Goal: Task Accomplishment & Management: Use online tool/utility

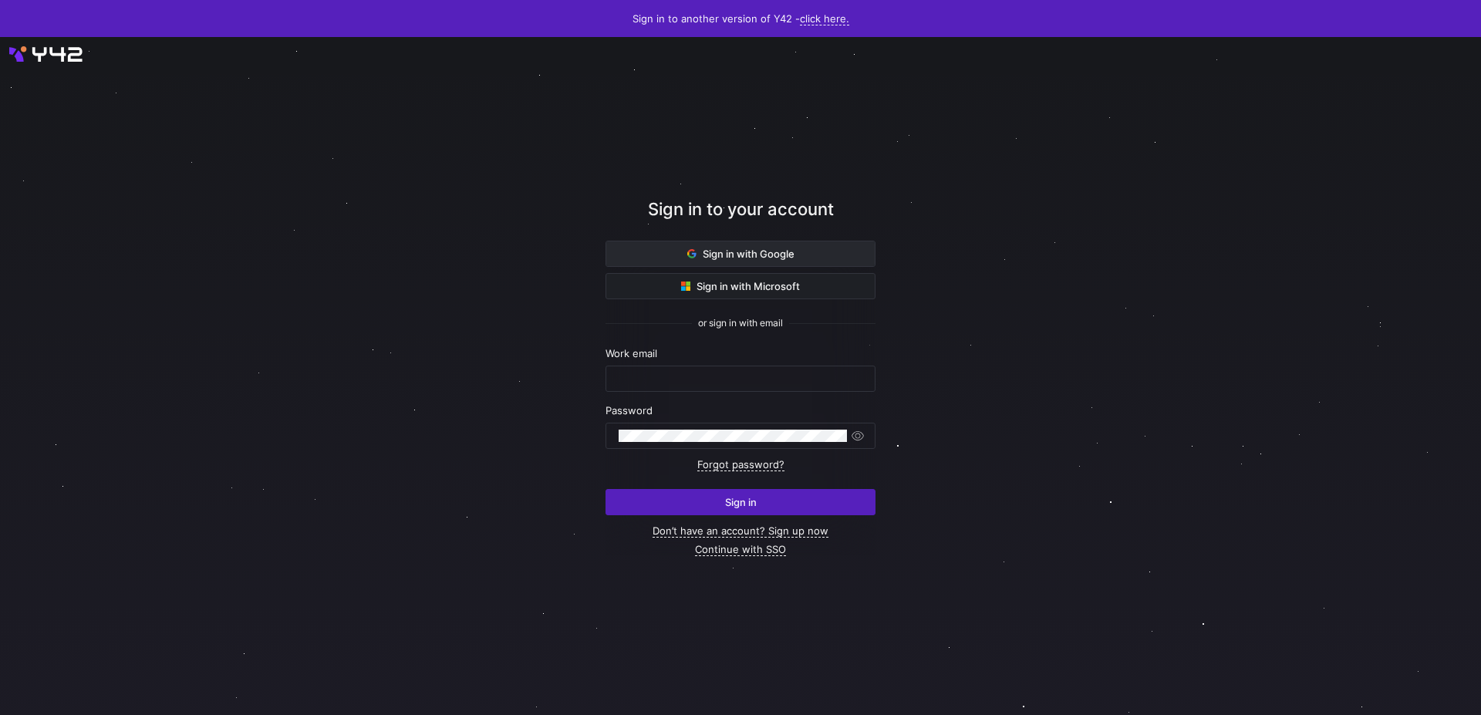
click at [682, 251] on span at bounding box center [740, 253] width 268 height 25
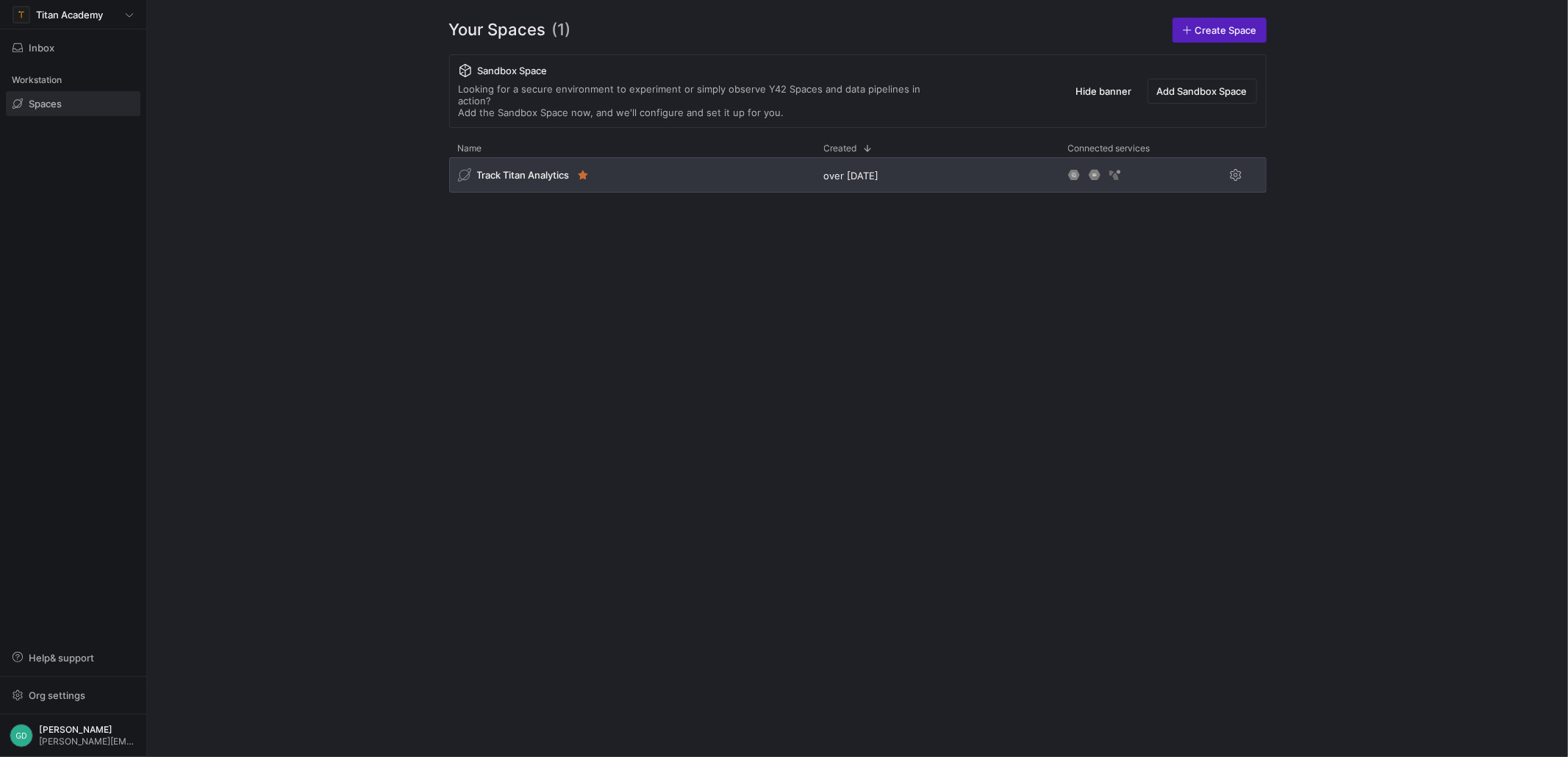
click at [541, 169] on span "Track Titan Analytics" at bounding box center [522, 174] width 92 height 11
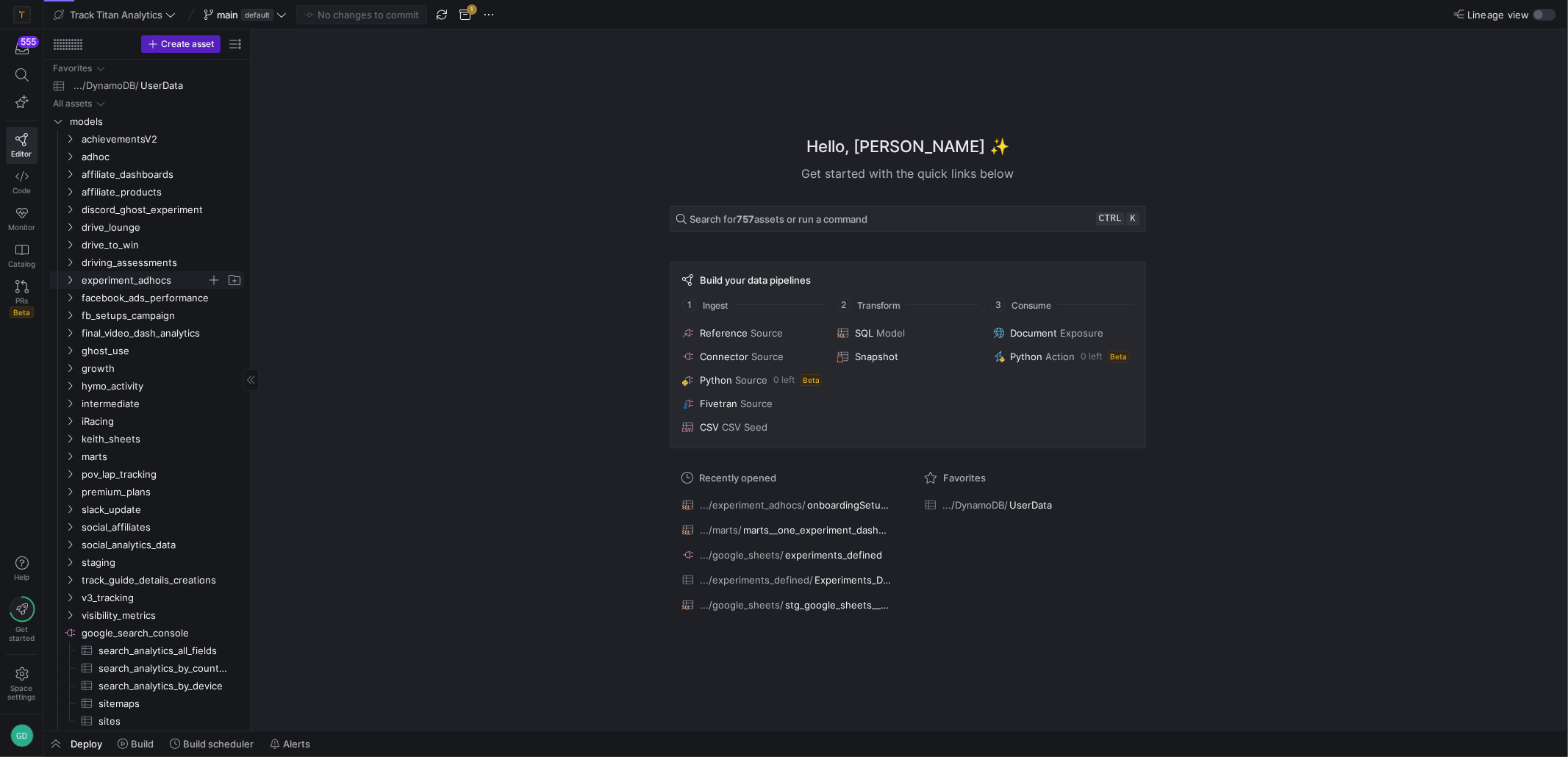
click at [156, 274] on span "experiment_adhocs" at bounding box center [144, 280] width 125 height 17
click at [160, 295] on span "onboardingSetupExperiment​​​​​​​​​​" at bounding box center [159, 298] width 135 height 17
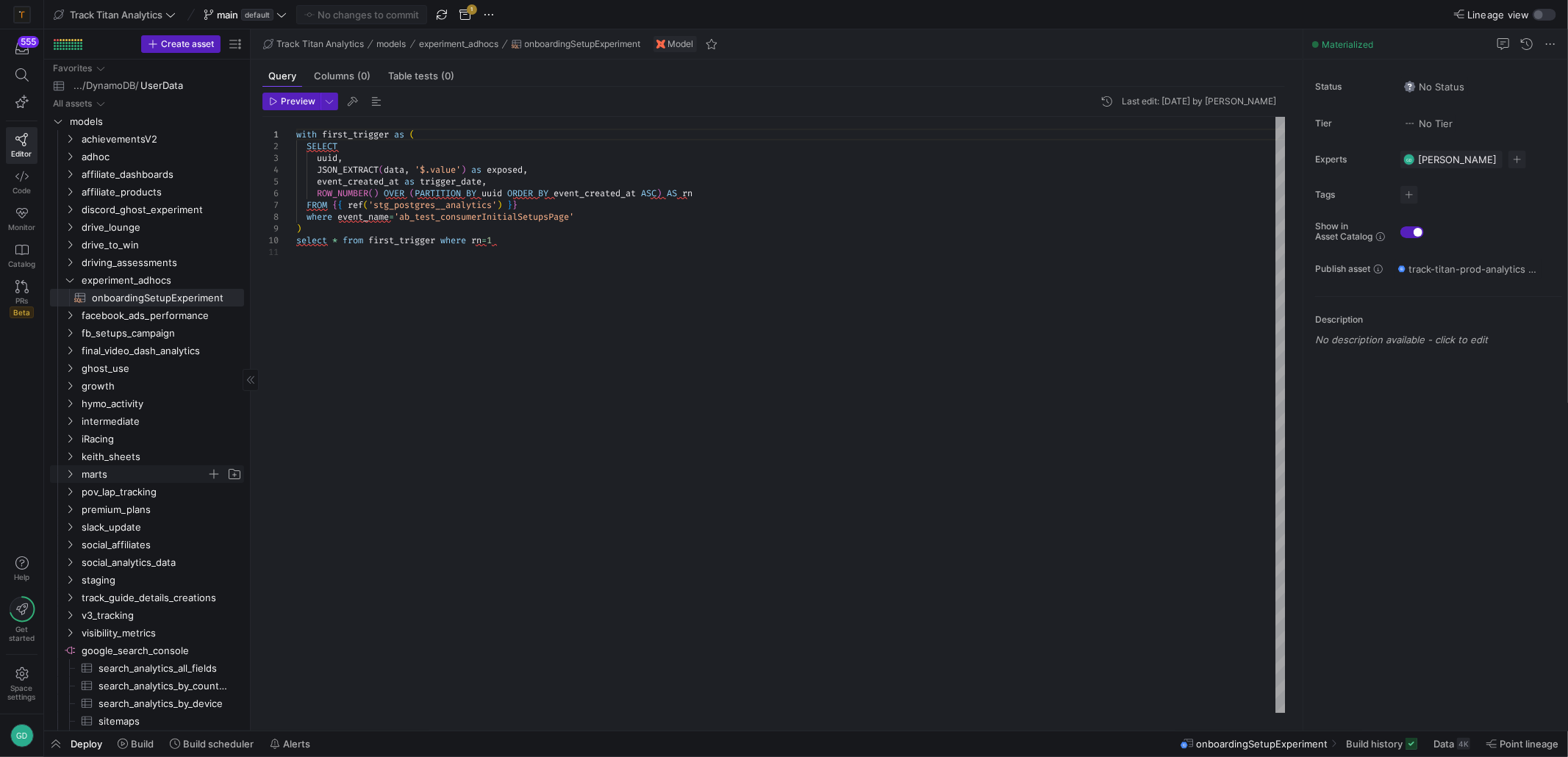
click at [144, 477] on span "marts" at bounding box center [144, 475] width 125 height 17
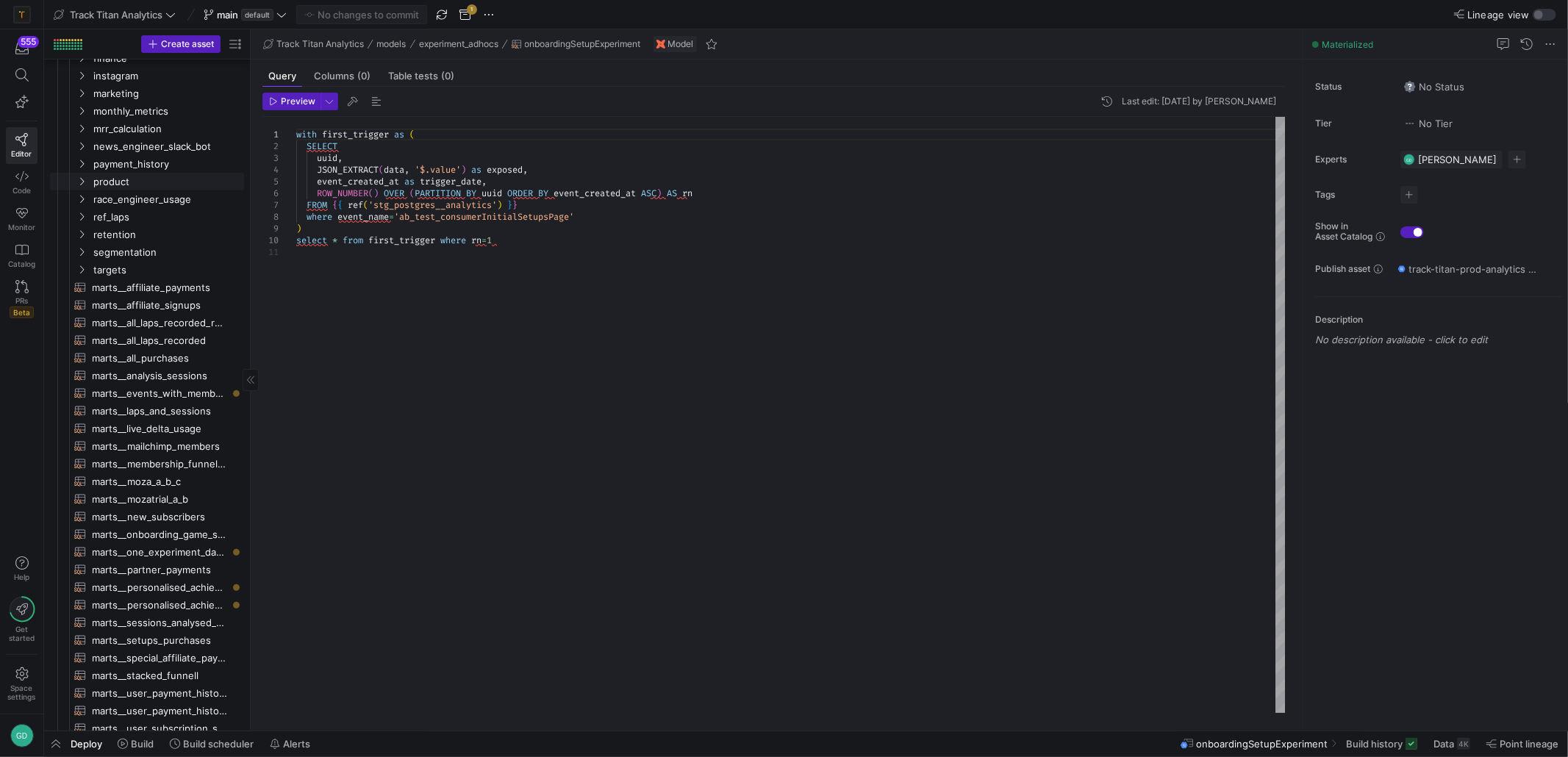
scroll to position [147, 0]
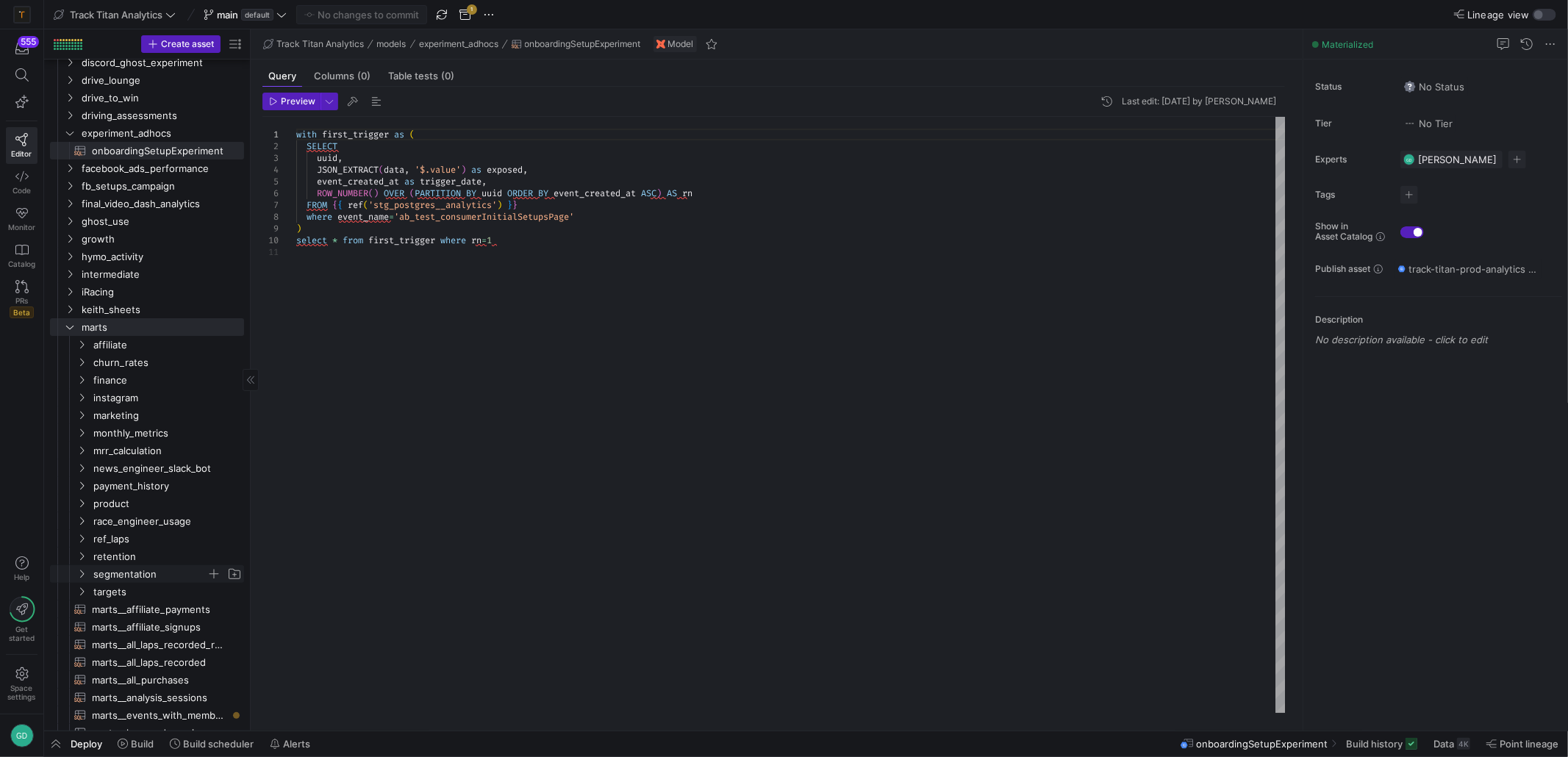
click at [176, 574] on span "segmentation" at bounding box center [150, 575] width 113 height 17
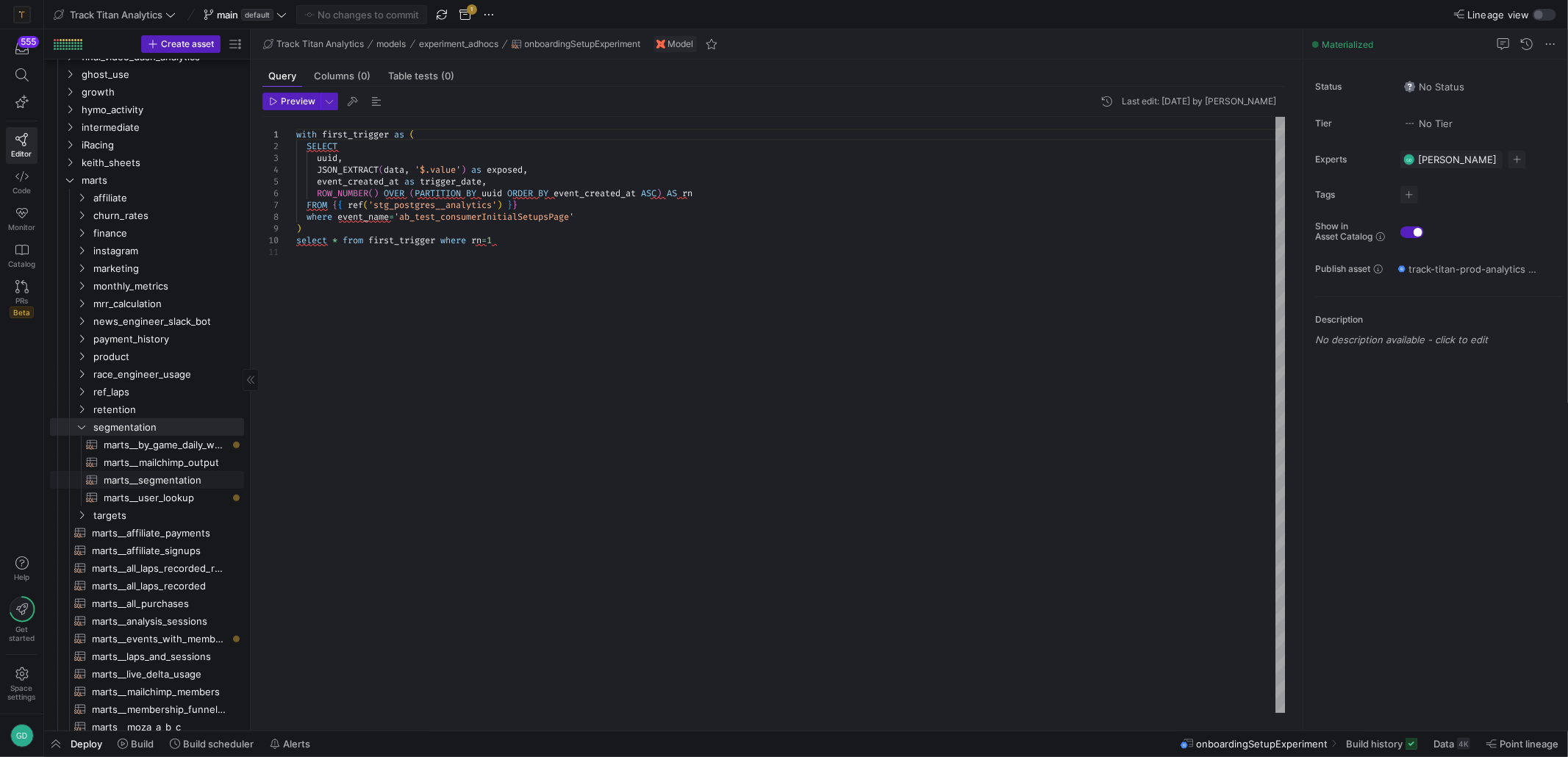
click at [143, 483] on span "marts__segmentation​​​​​​​​​​" at bounding box center [166, 481] width 124 height 17
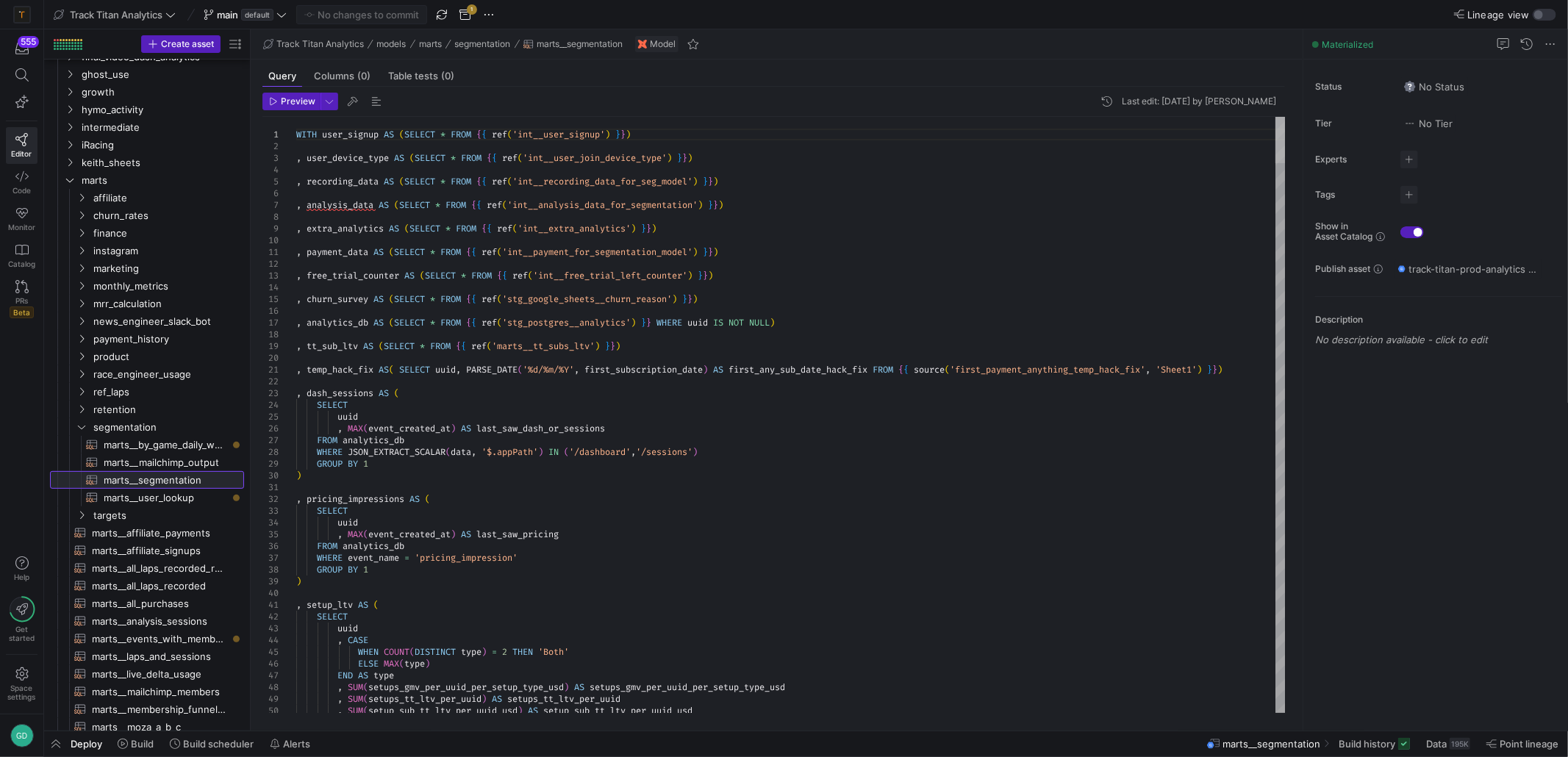
click at [1279, 139] on div at bounding box center [1280, 140] width 10 height 47
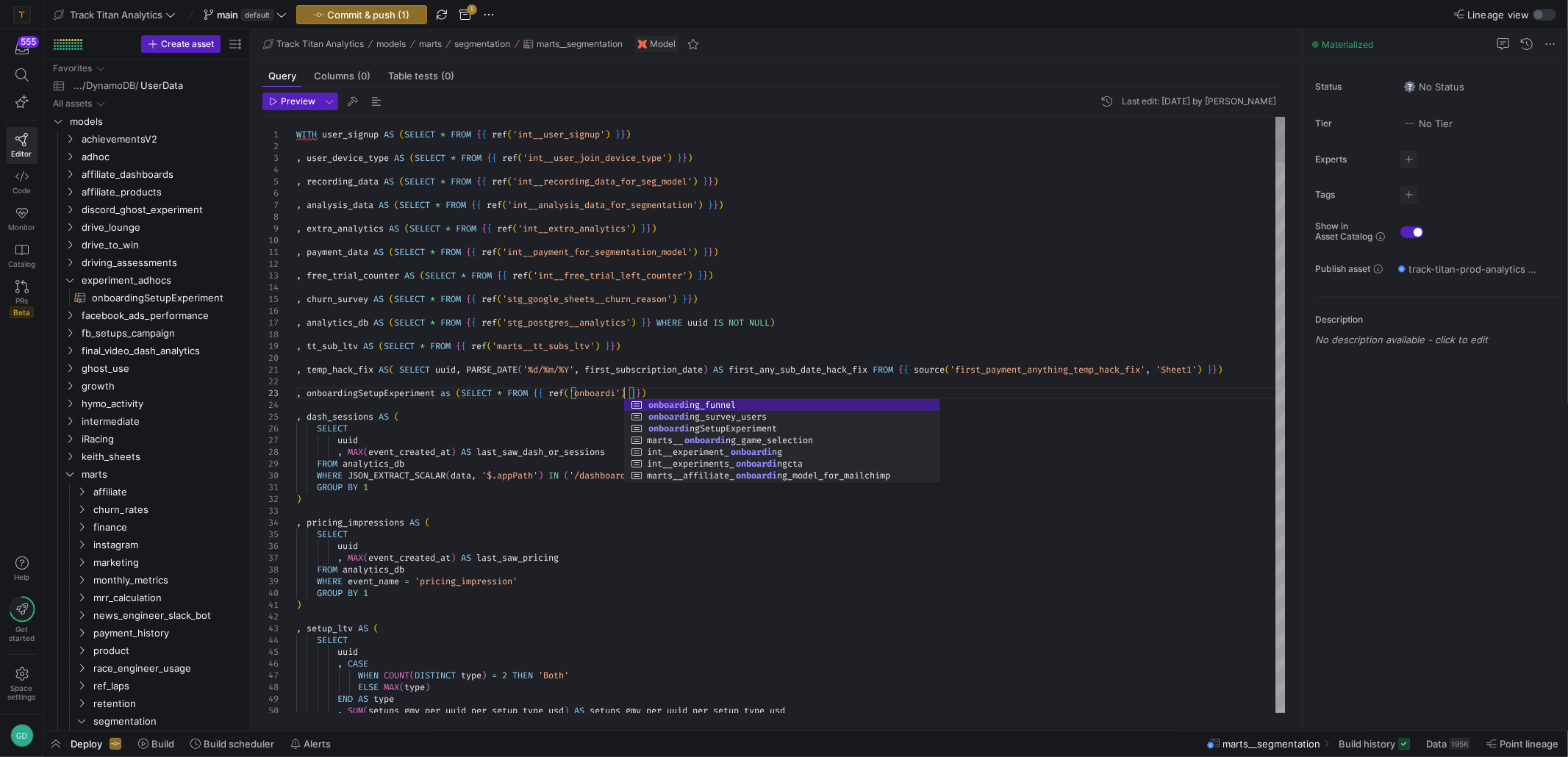
scroll to position [24, 338]
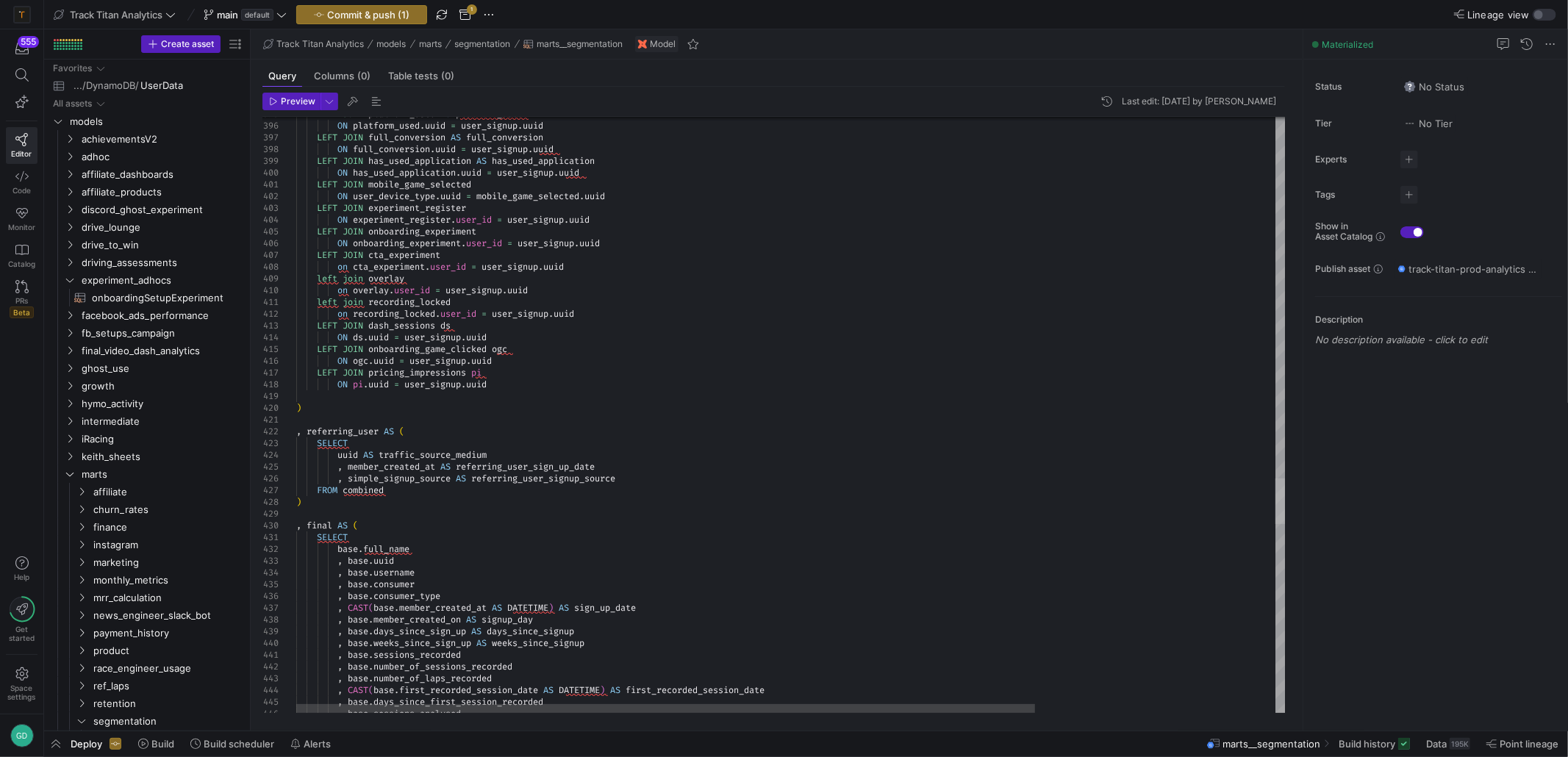
click at [1286, 502] on div at bounding box center [1280, 501] width 10 height 46
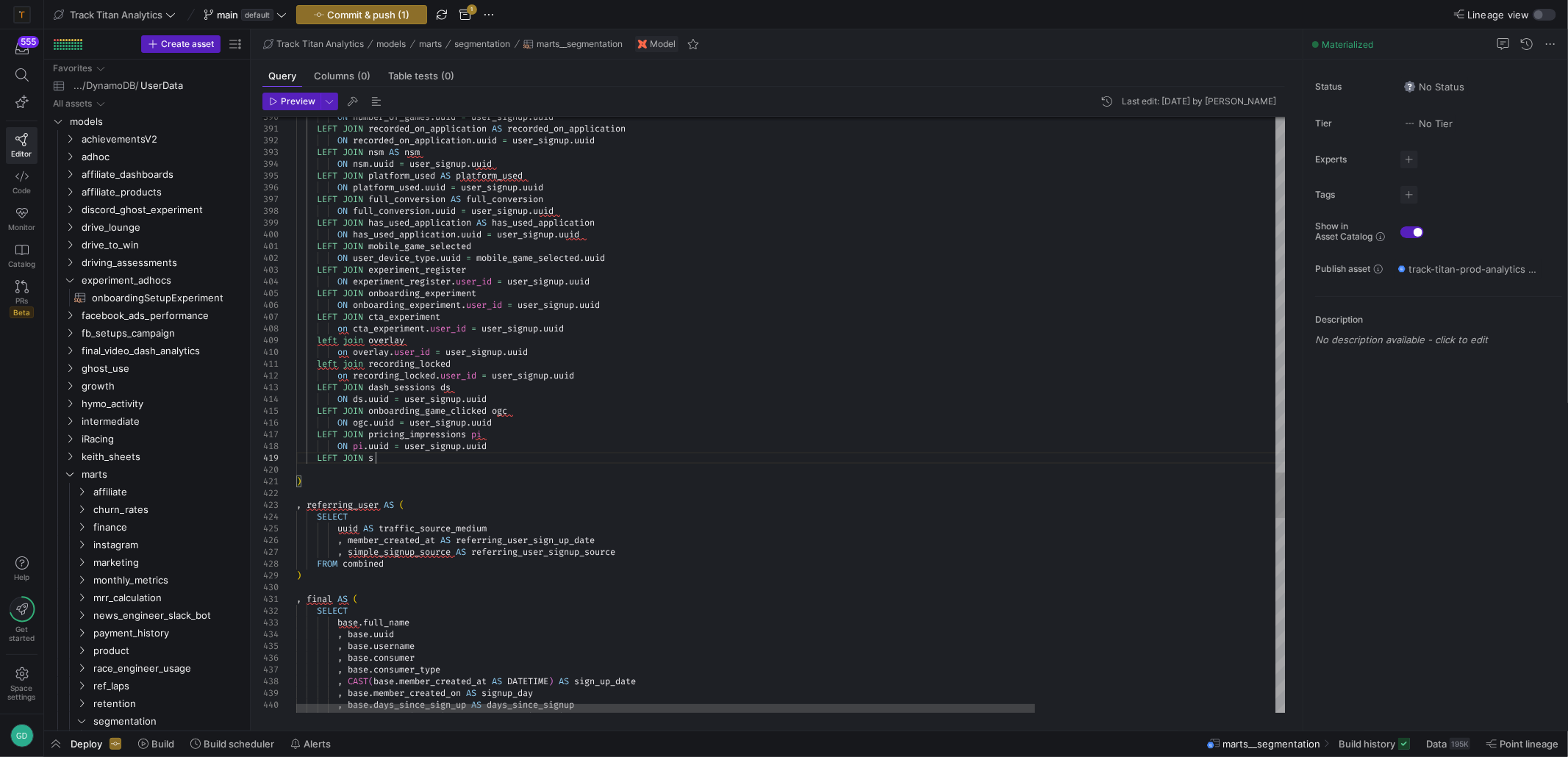
scroll to position [93, 79]
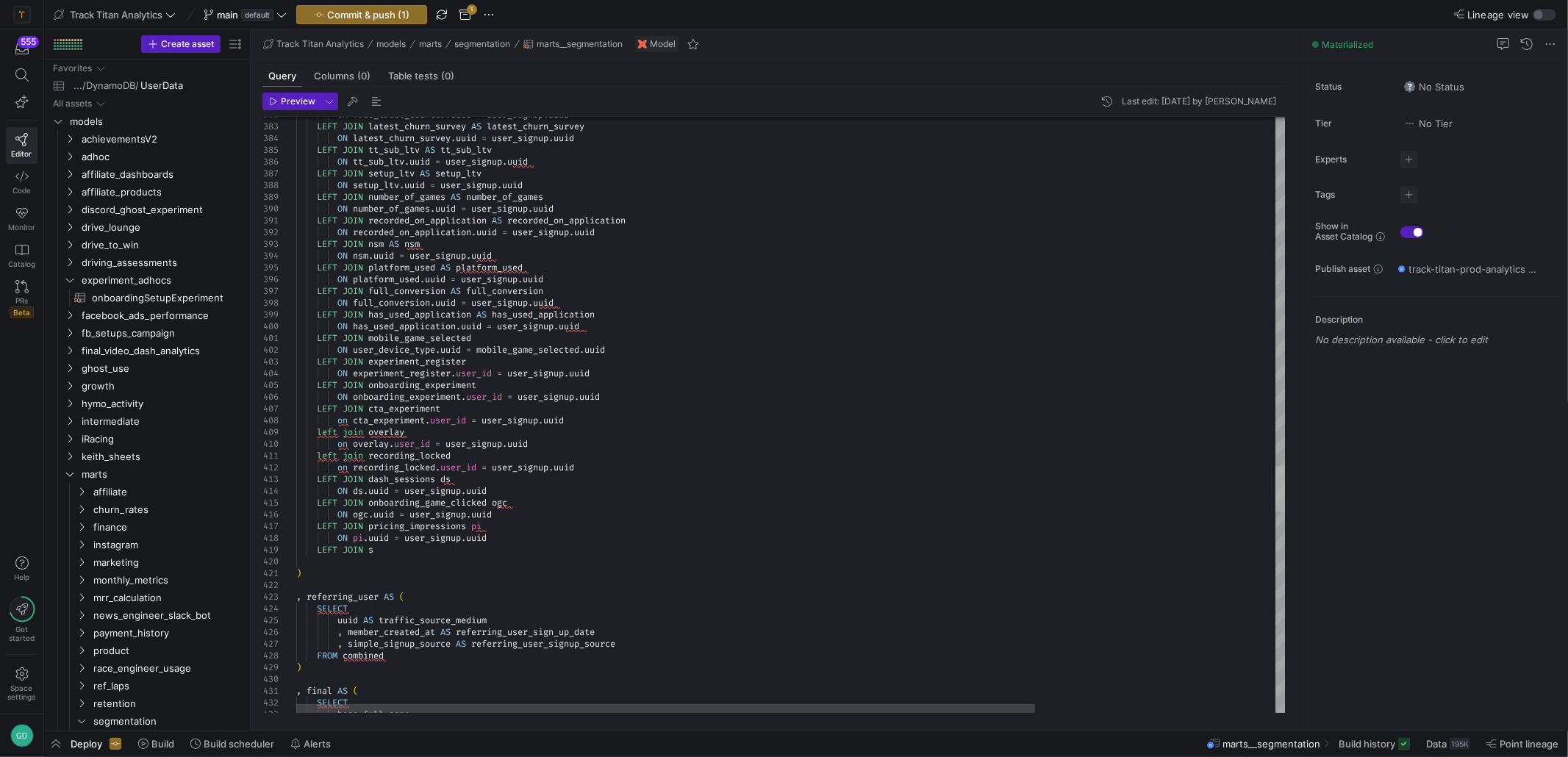
click at [1286, 498] on div at bounding box center [1280, 489] width 10 height 46
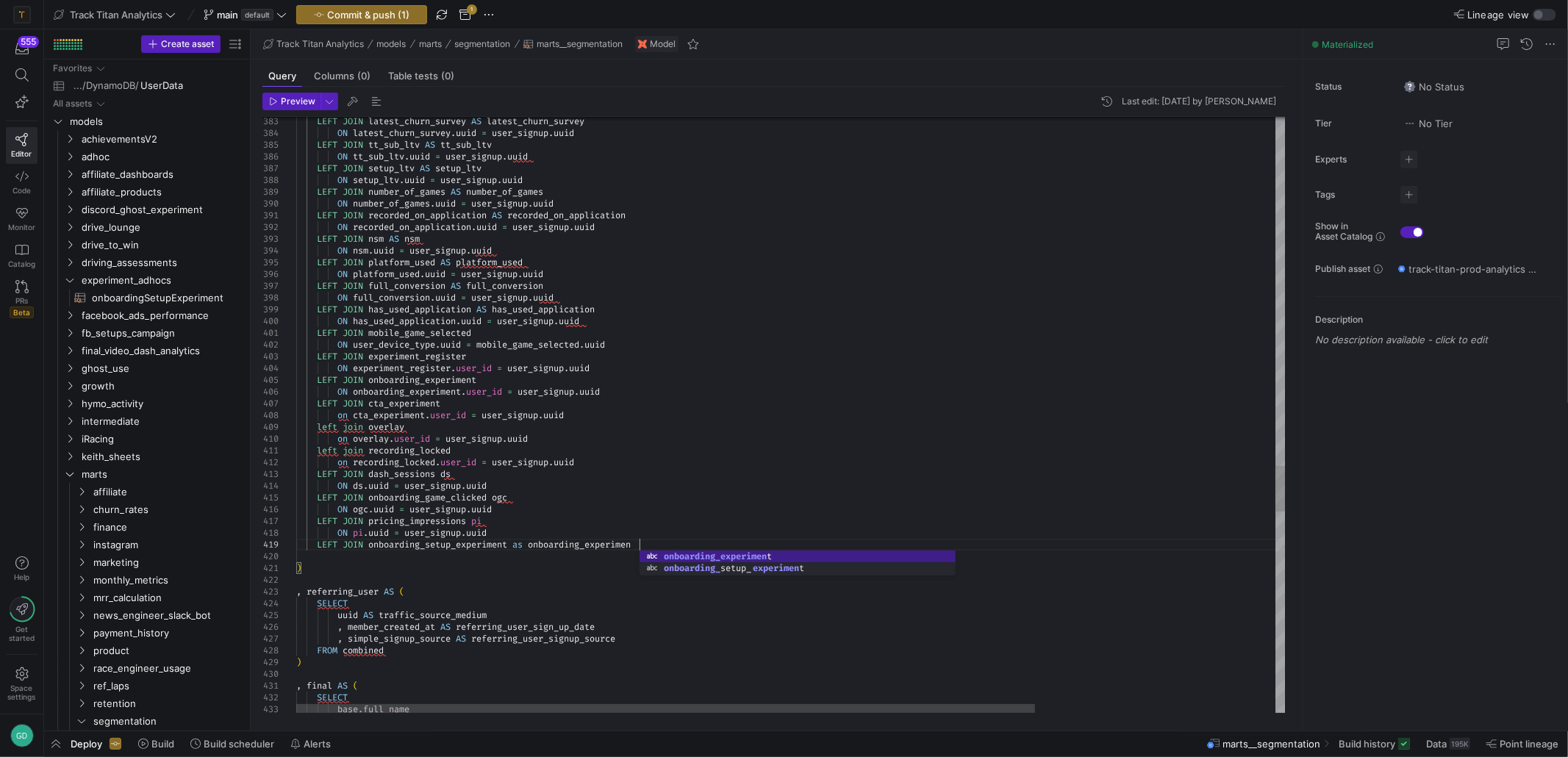
scroll to position [93, 346]
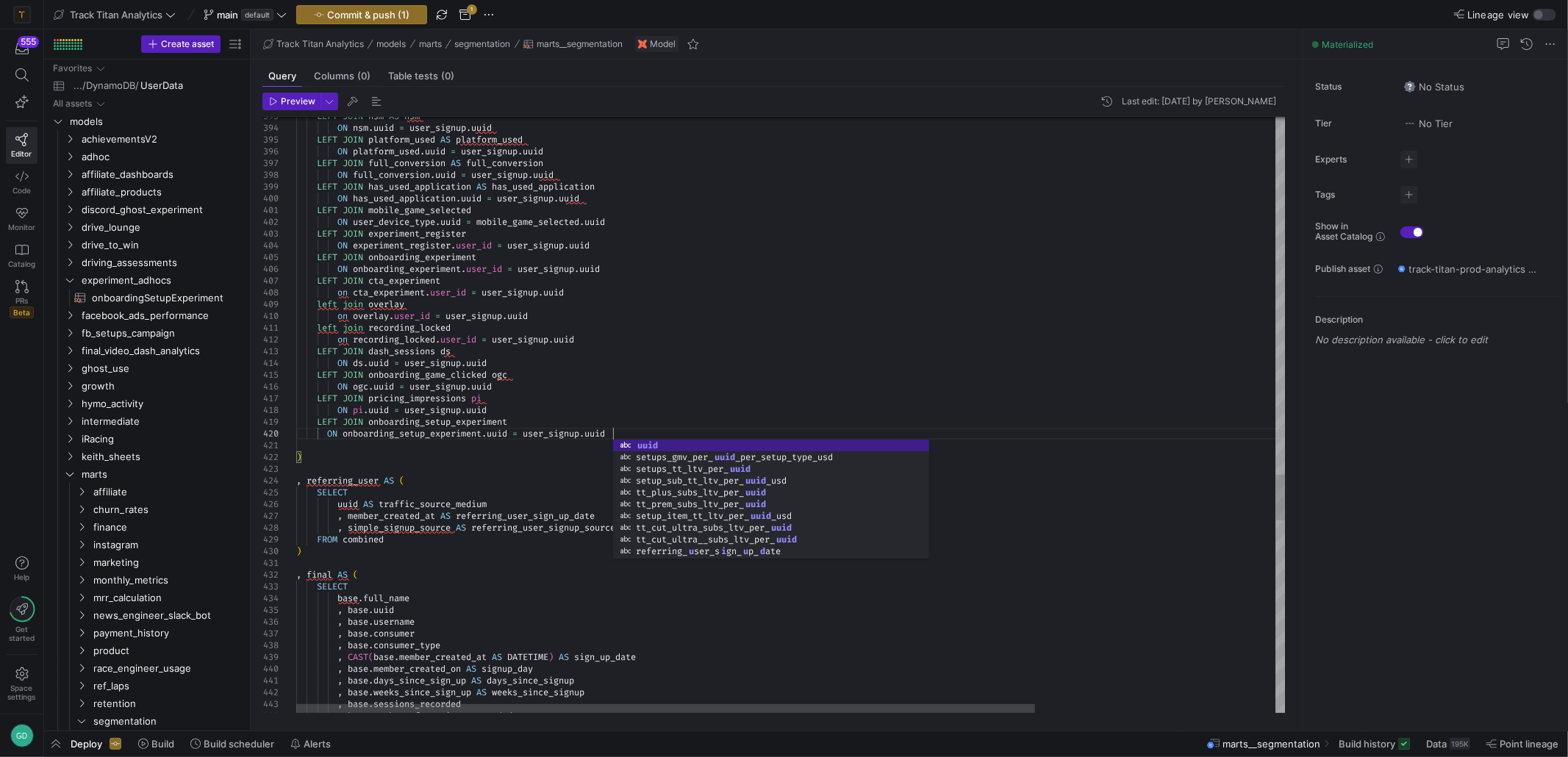
scroll to position [106, 316]
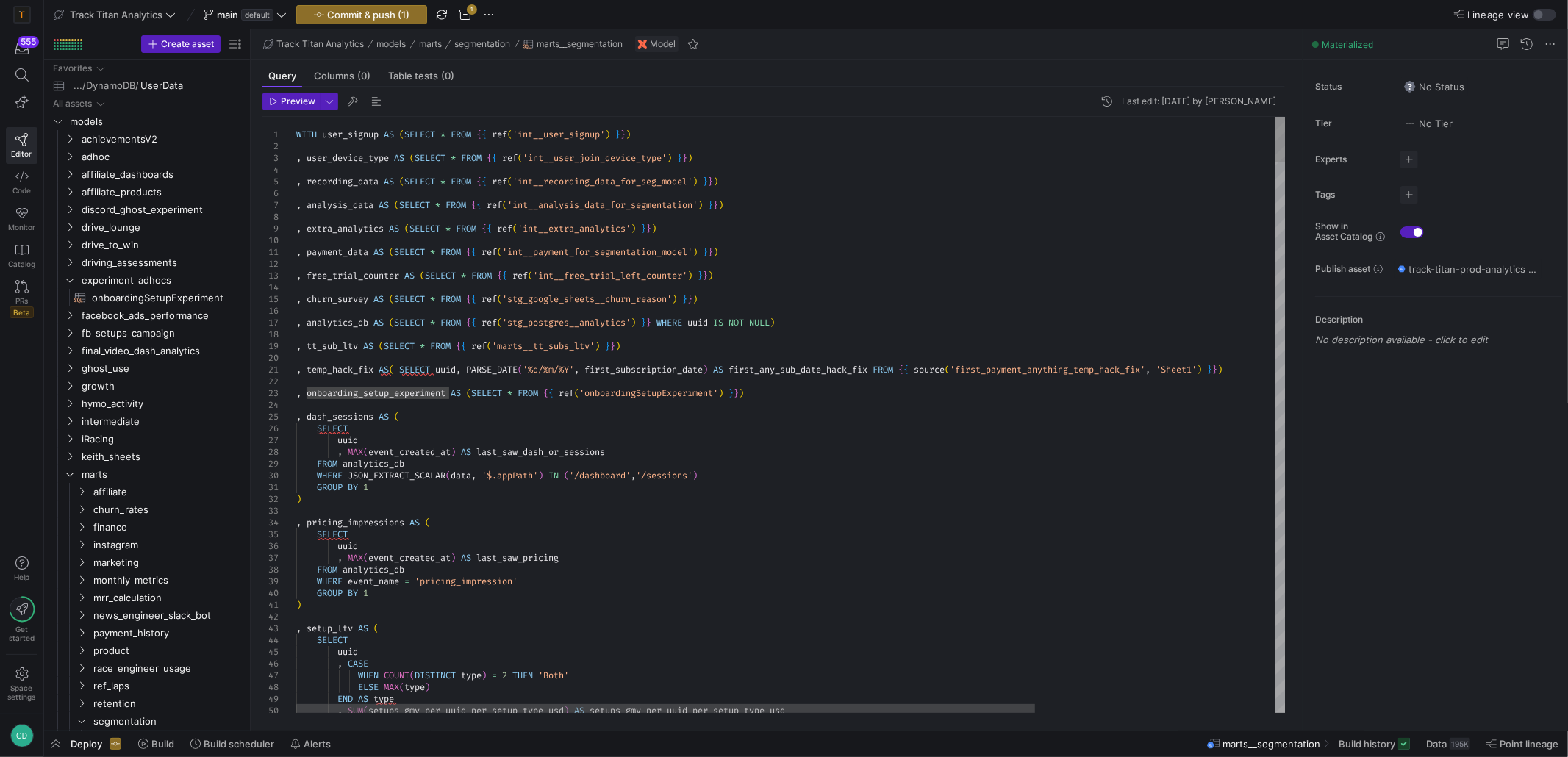
type textarea "left join recording_locked on recording_locked.user_id = user_signup.[PERSON_NA…"
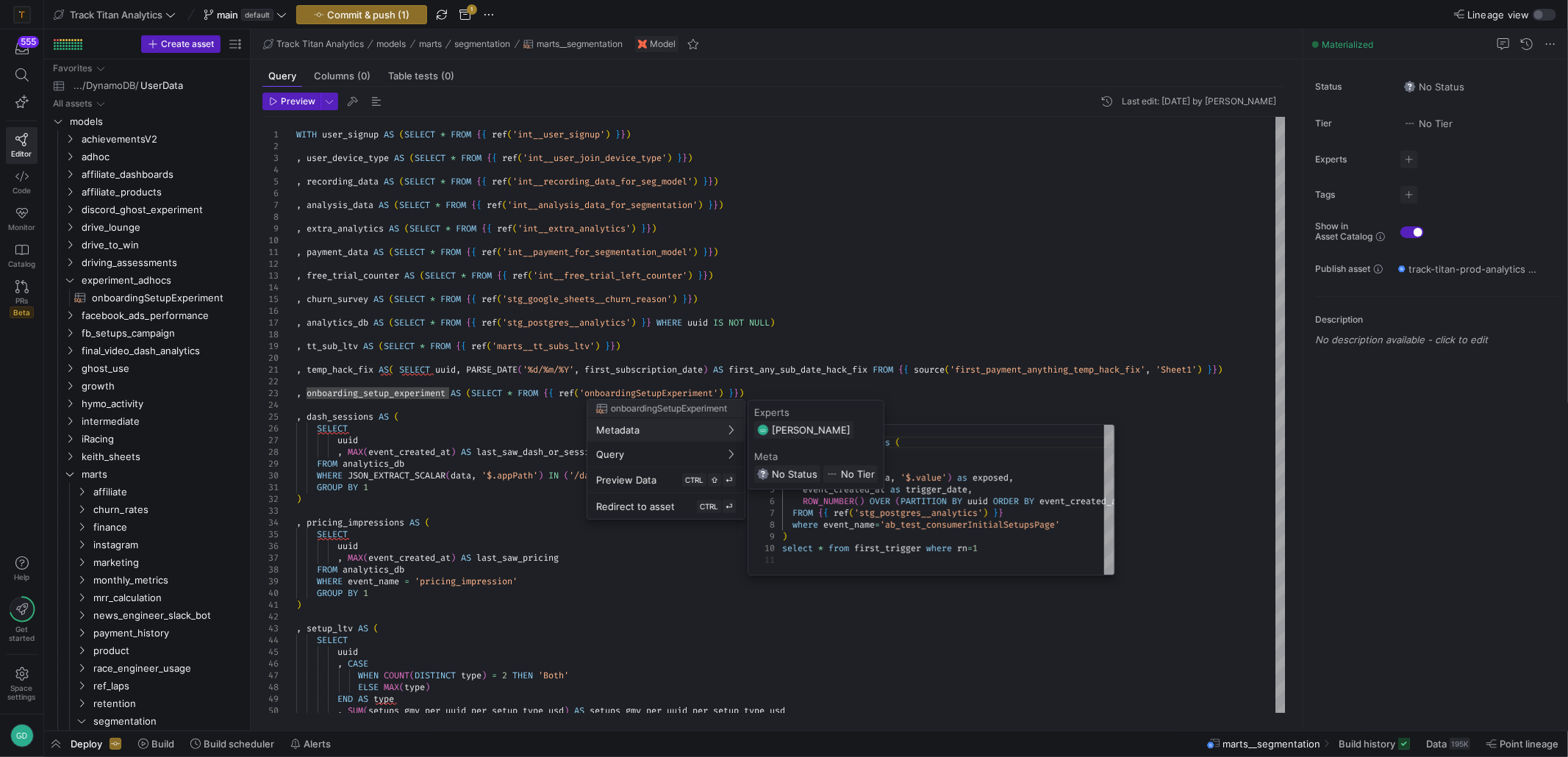
click at [512, 357] on div at bounding box center [784, 378] width 1568 height 757
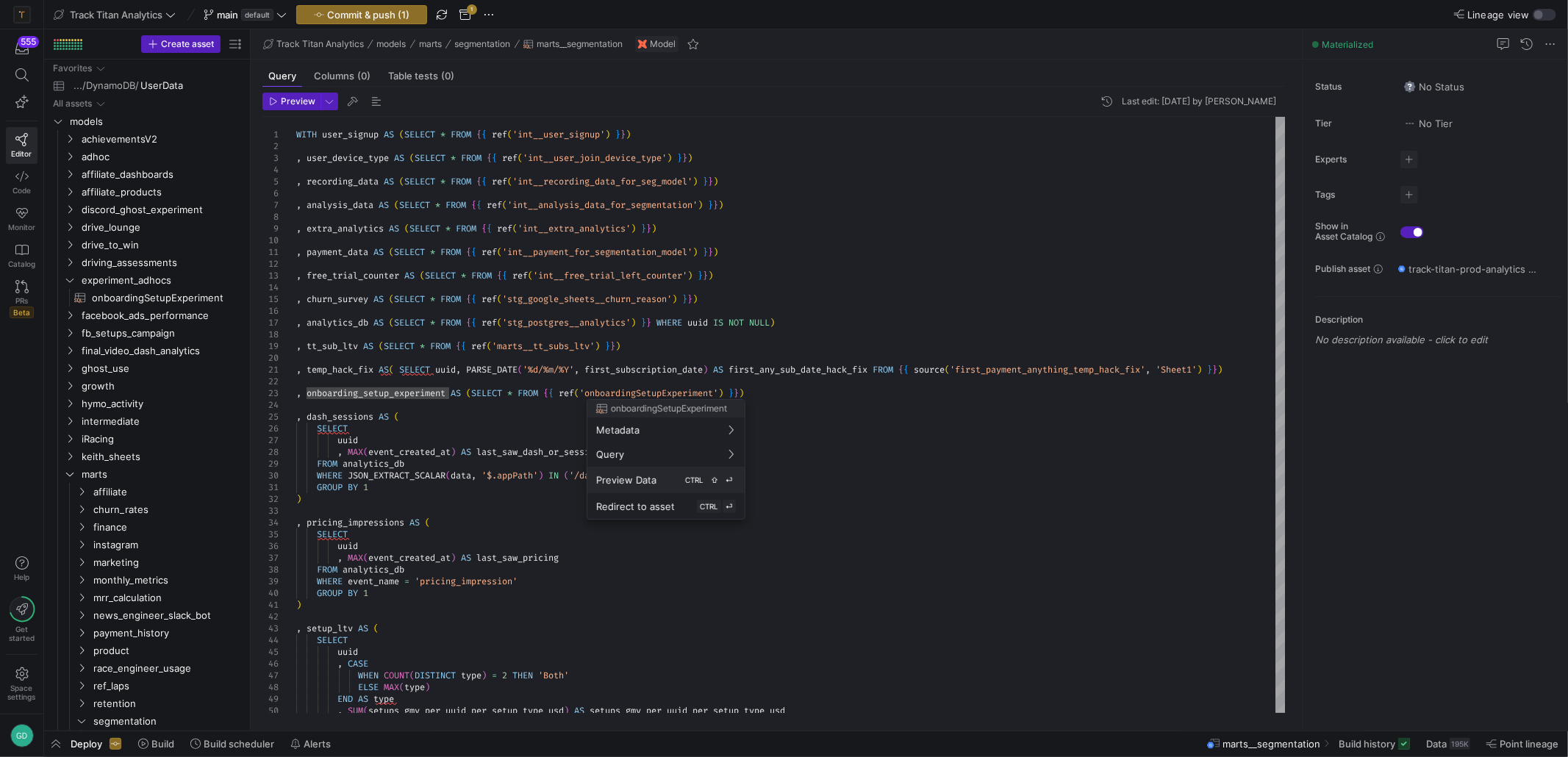
click at [646, 481] on span "Preview Data" at bounding box center [625, 480] width 60 height 11
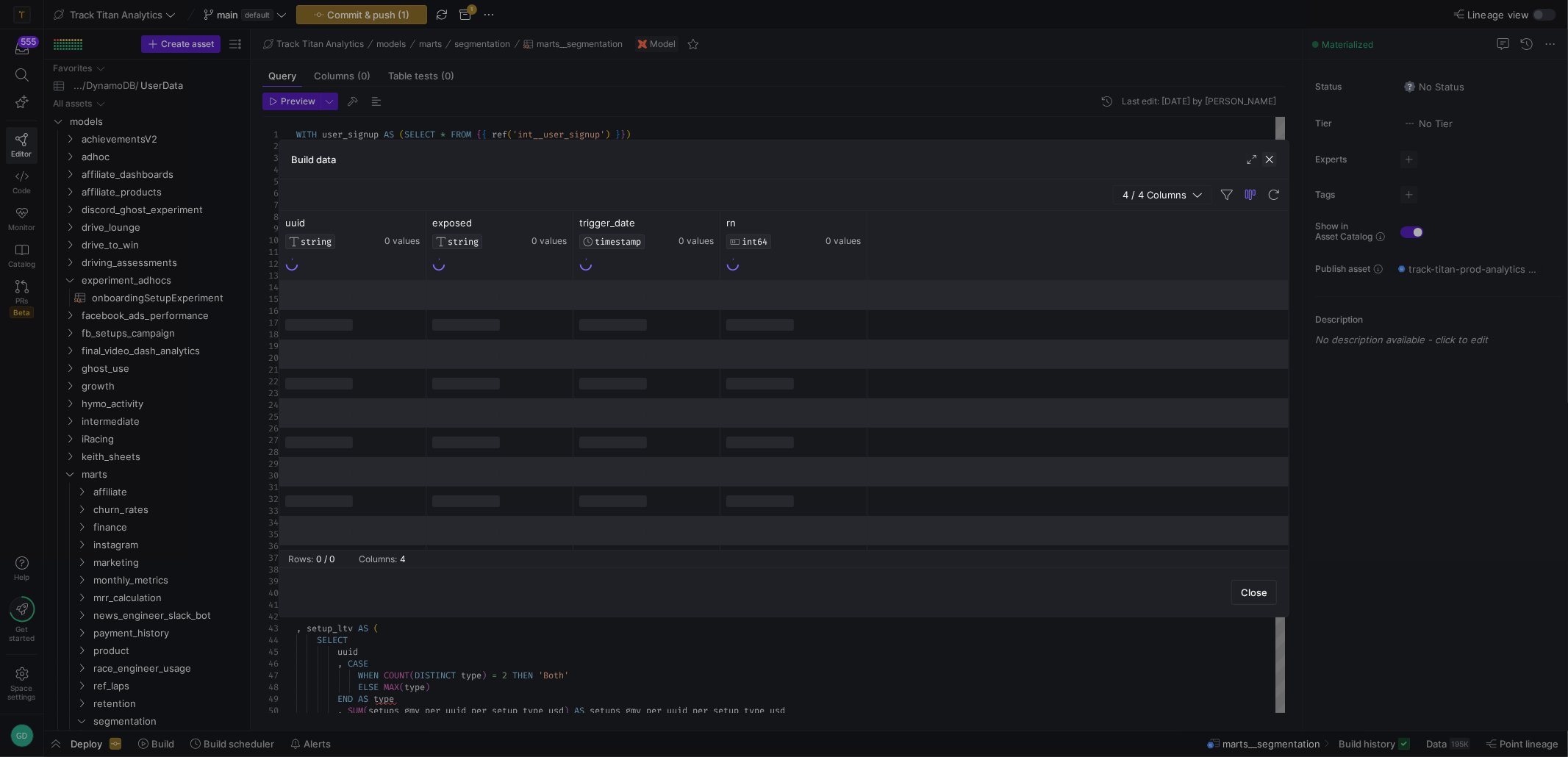
click at [1273, 155] on span "button" at bounding box center [1269, 159] width 14 height 14
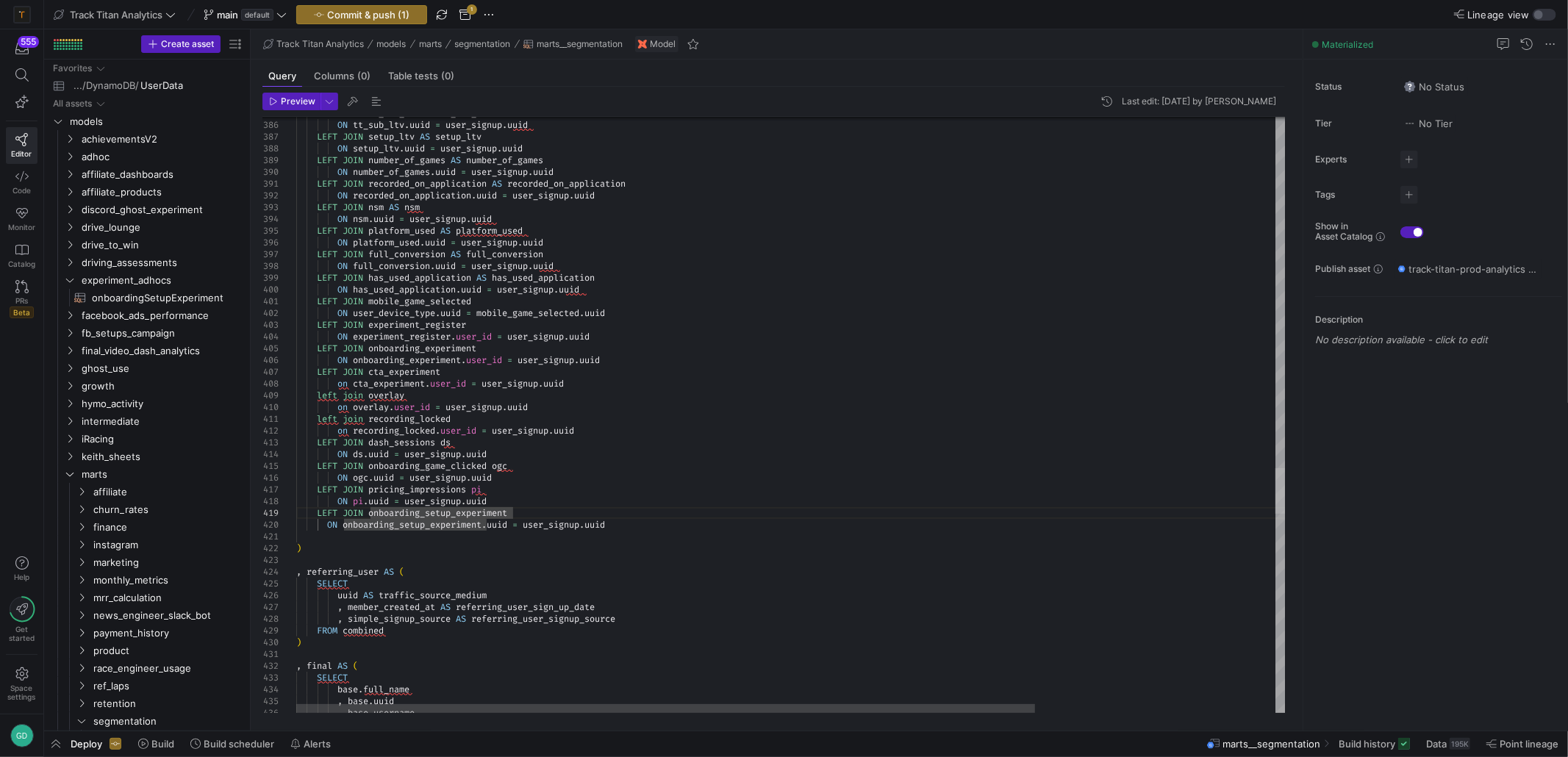
click at [1275, 490] on div at bounding box center [1280, 491] width 10 height 46
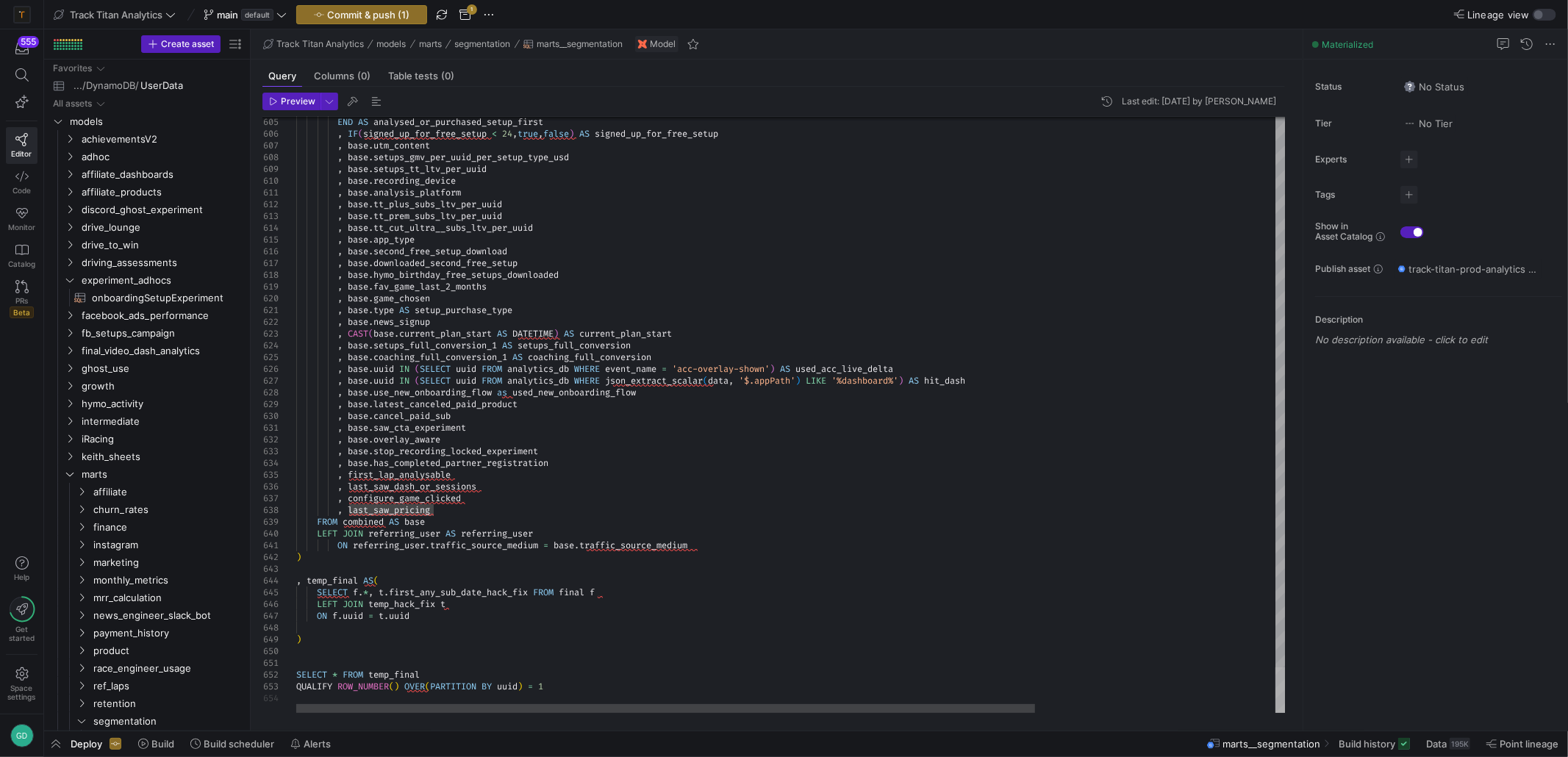
click at [1286, 687] on div at bounding box center [1280, 690] width 10 height 46
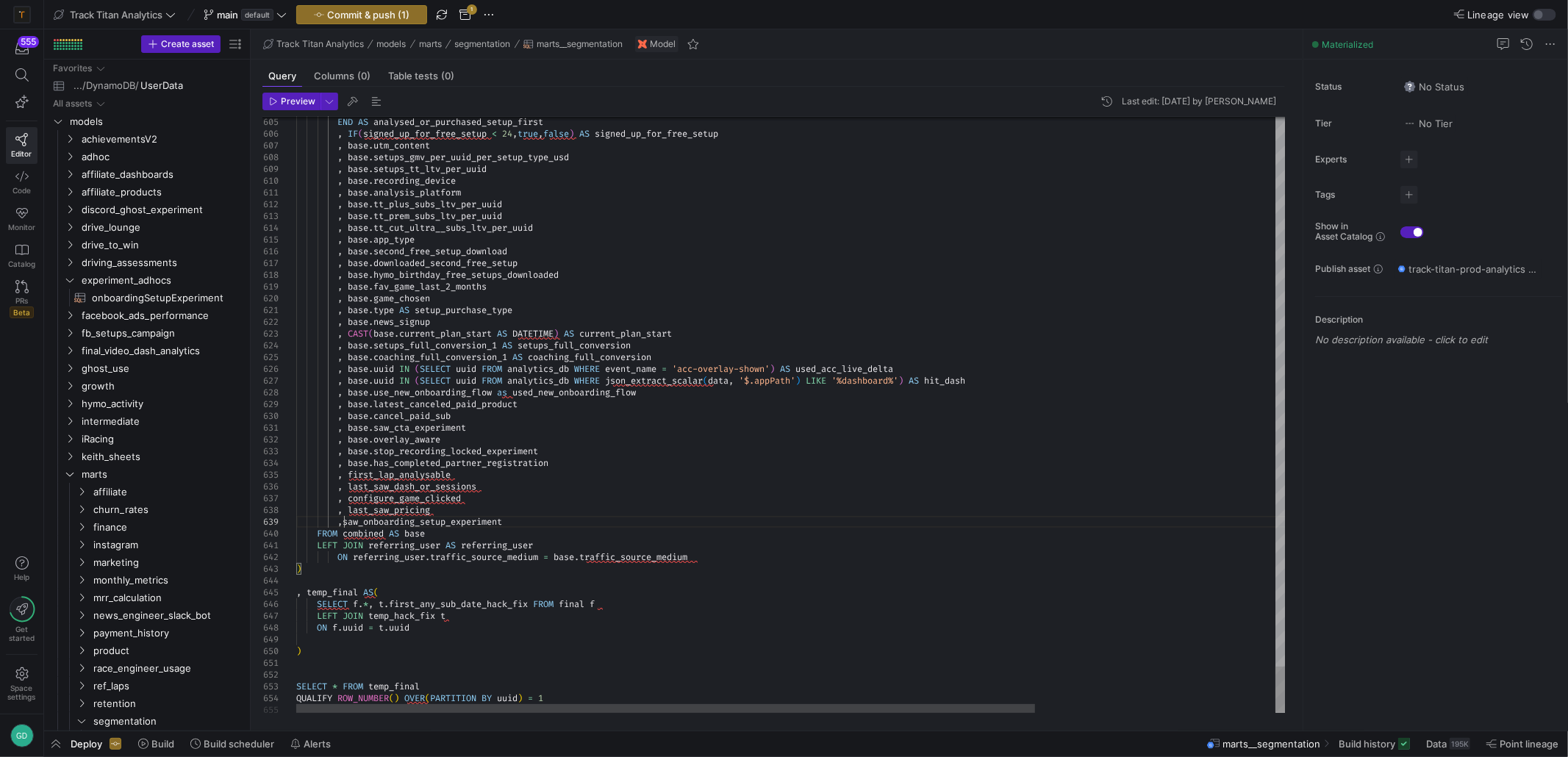
scroll to position [93, 52]
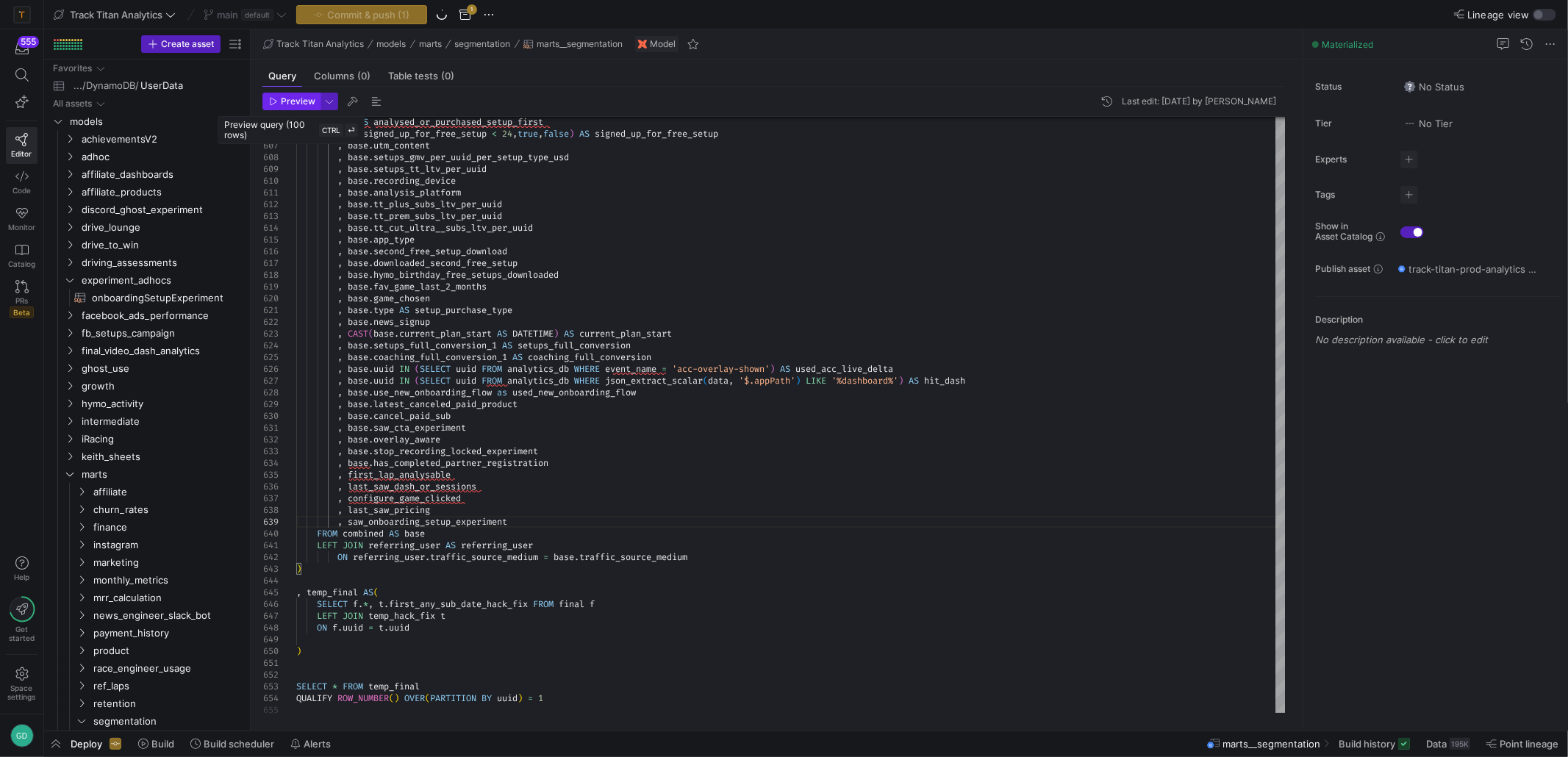
click at [287, 104] on span "Preview" at bounding box center [298, 101] width 34 height 10
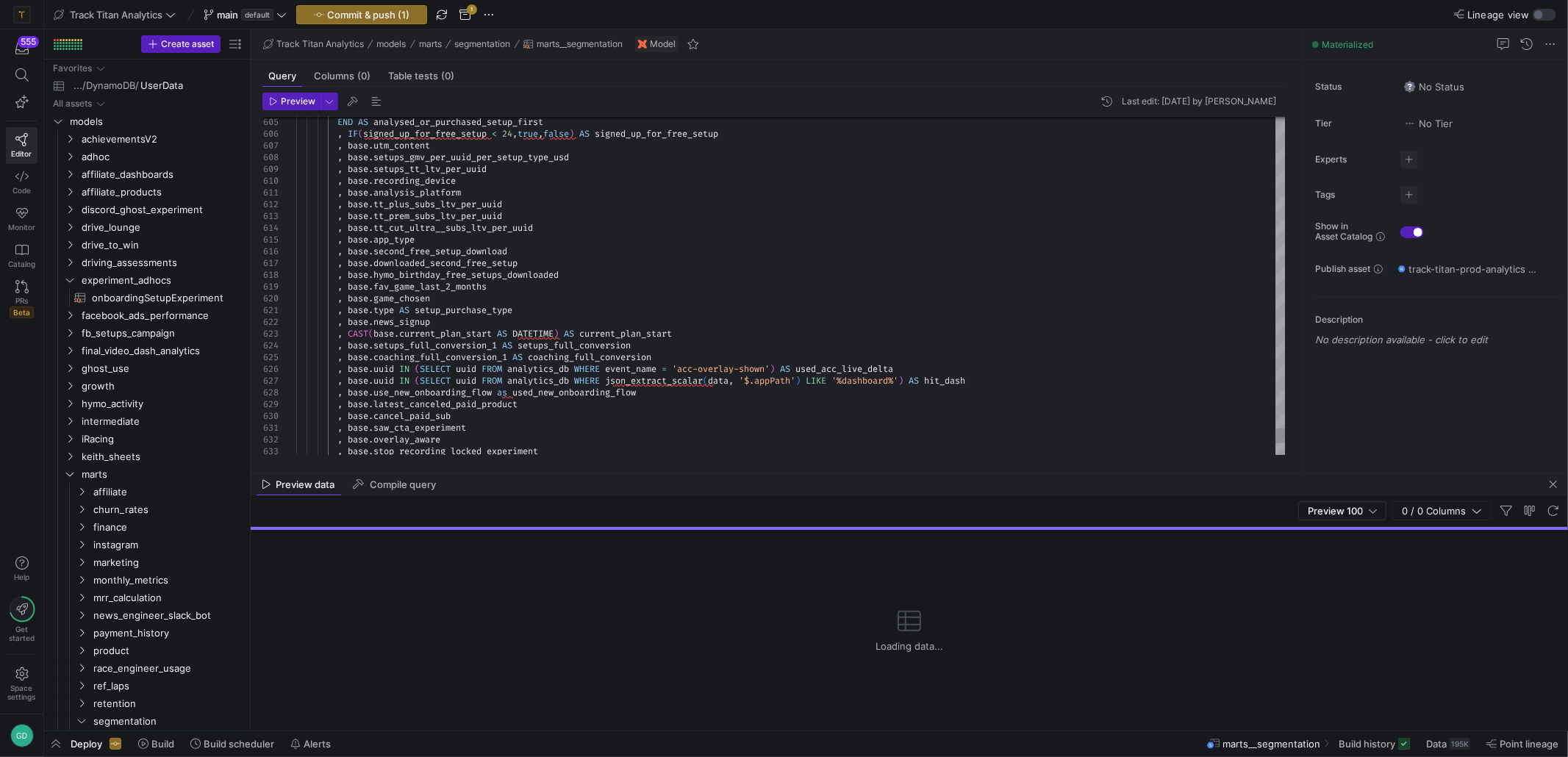
drag, startPoint x: 678, startPoint y: 371, endPoint x: 647, endPoint y: 454, distance: 88.6
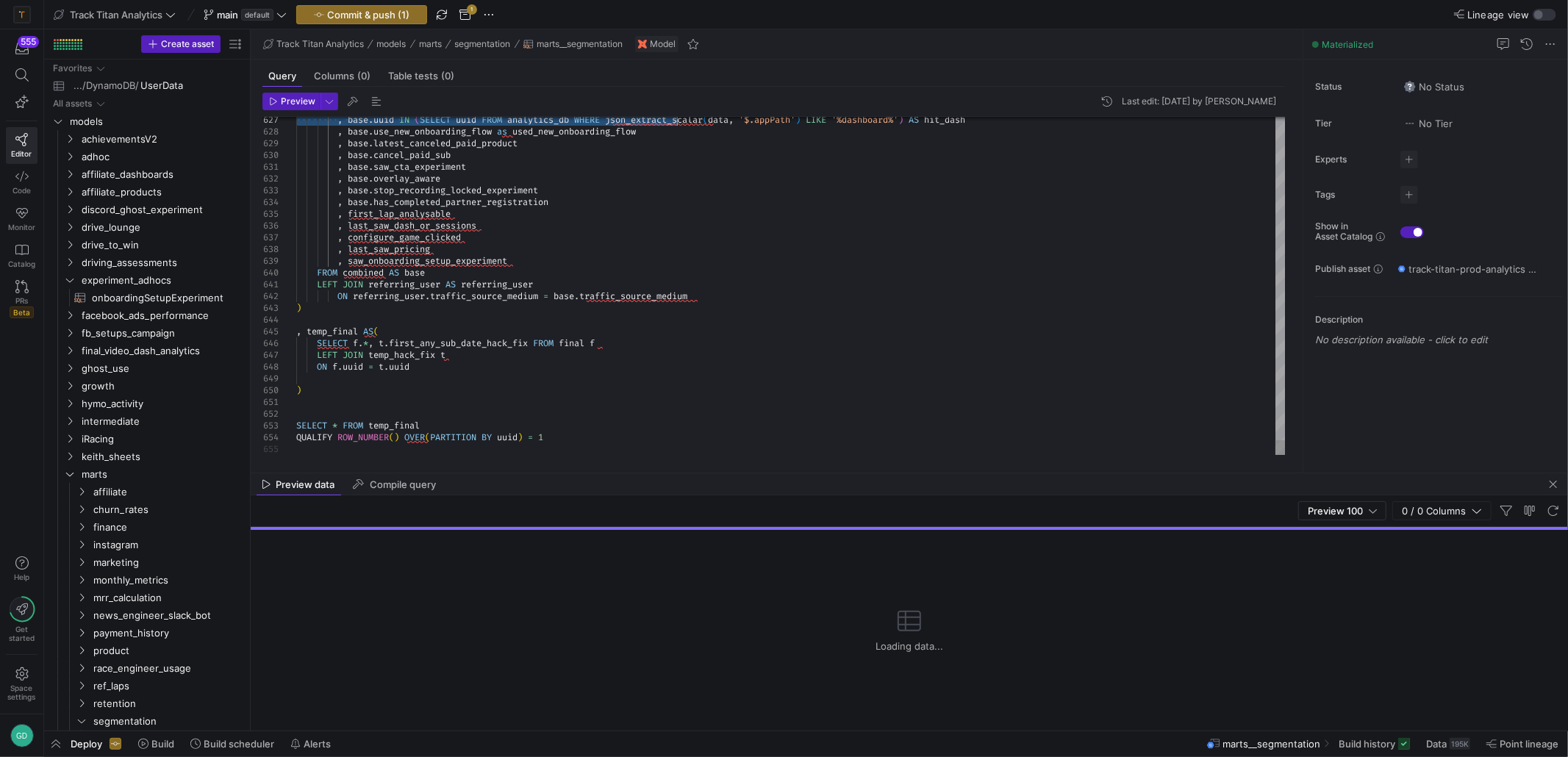
type textarea "SELECT * FROM temp_final QUALIFY ROW_NUMBER() OVER(PARTITION BY uuid) = 1"
click at [278, 94] on span "button" at bounding box center [291, 101] width 56 height 16
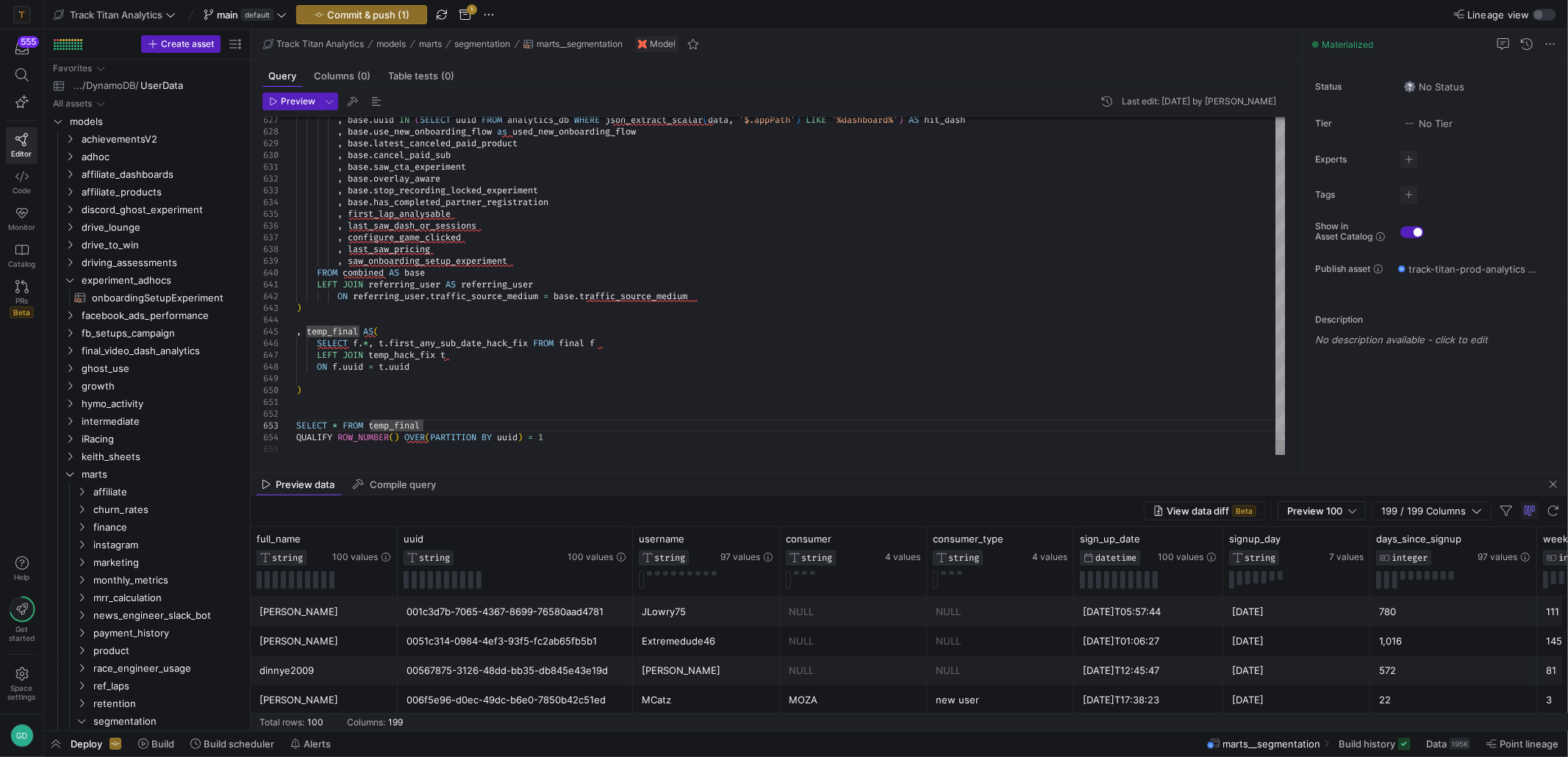
click at [353, 18] on span "Commit & push (1)" at bounding box center [368, 14] width 82 height 11
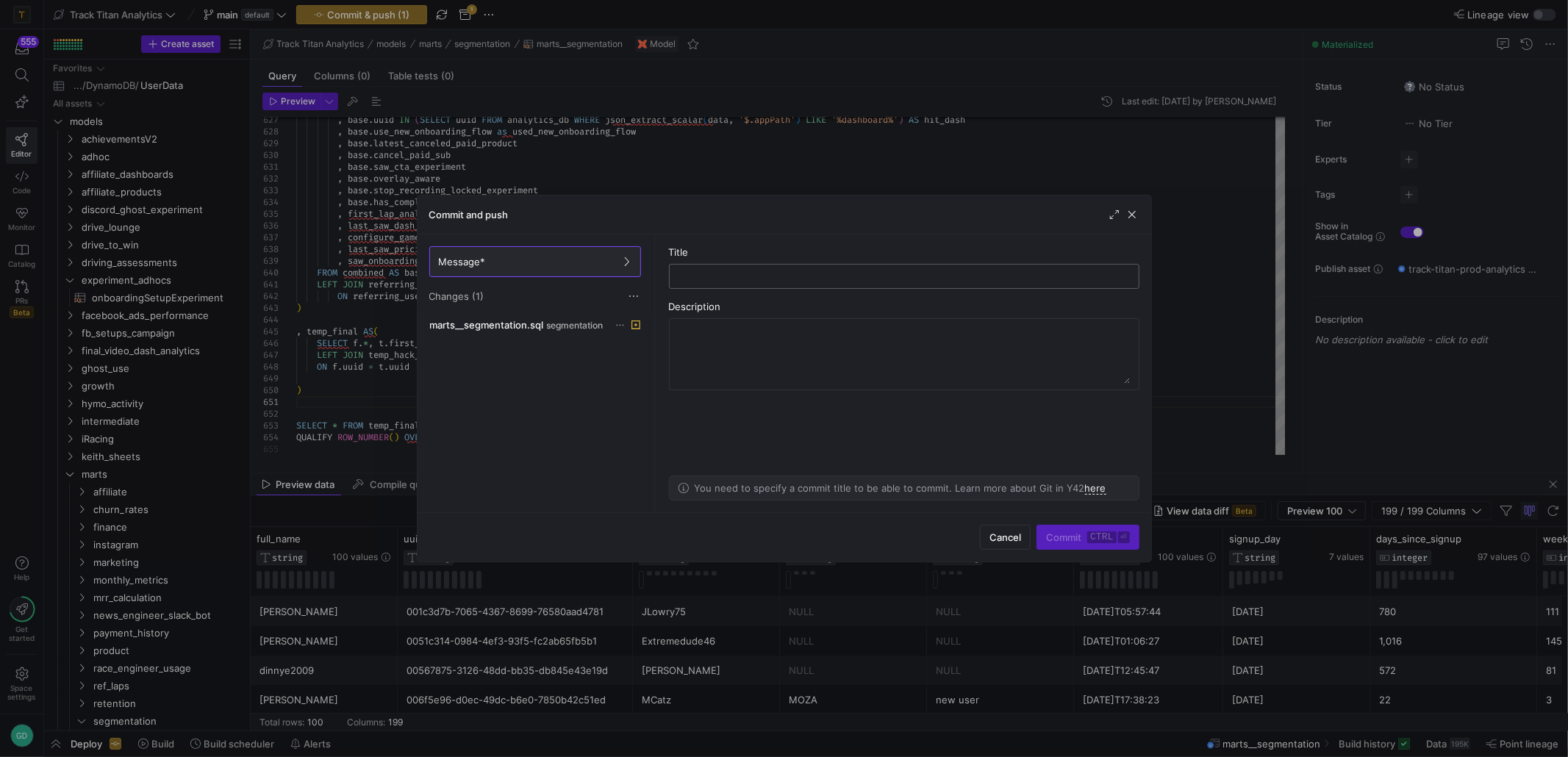
click at [717, 281] on input "text" at bounding box center [904, 276] width 445 height 11
type input "adding setup experiment to the segmentation model"
click at [1045, 541] on span "submit" at bounding box center [1088, 537] width 101 height 24
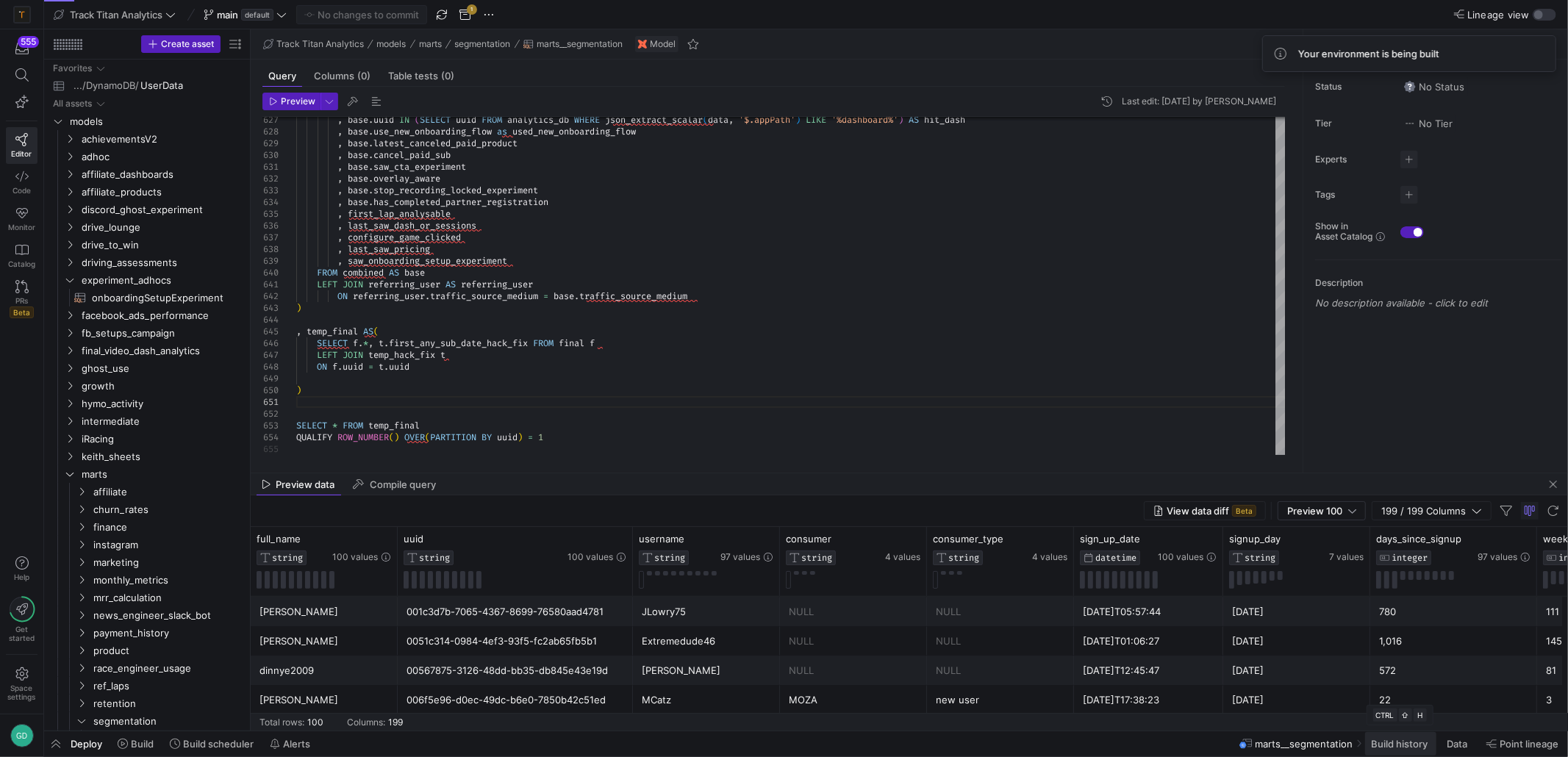
click at [1396, 747] on span "Build history" at bounding box center [1398, 744] width 56 height 11
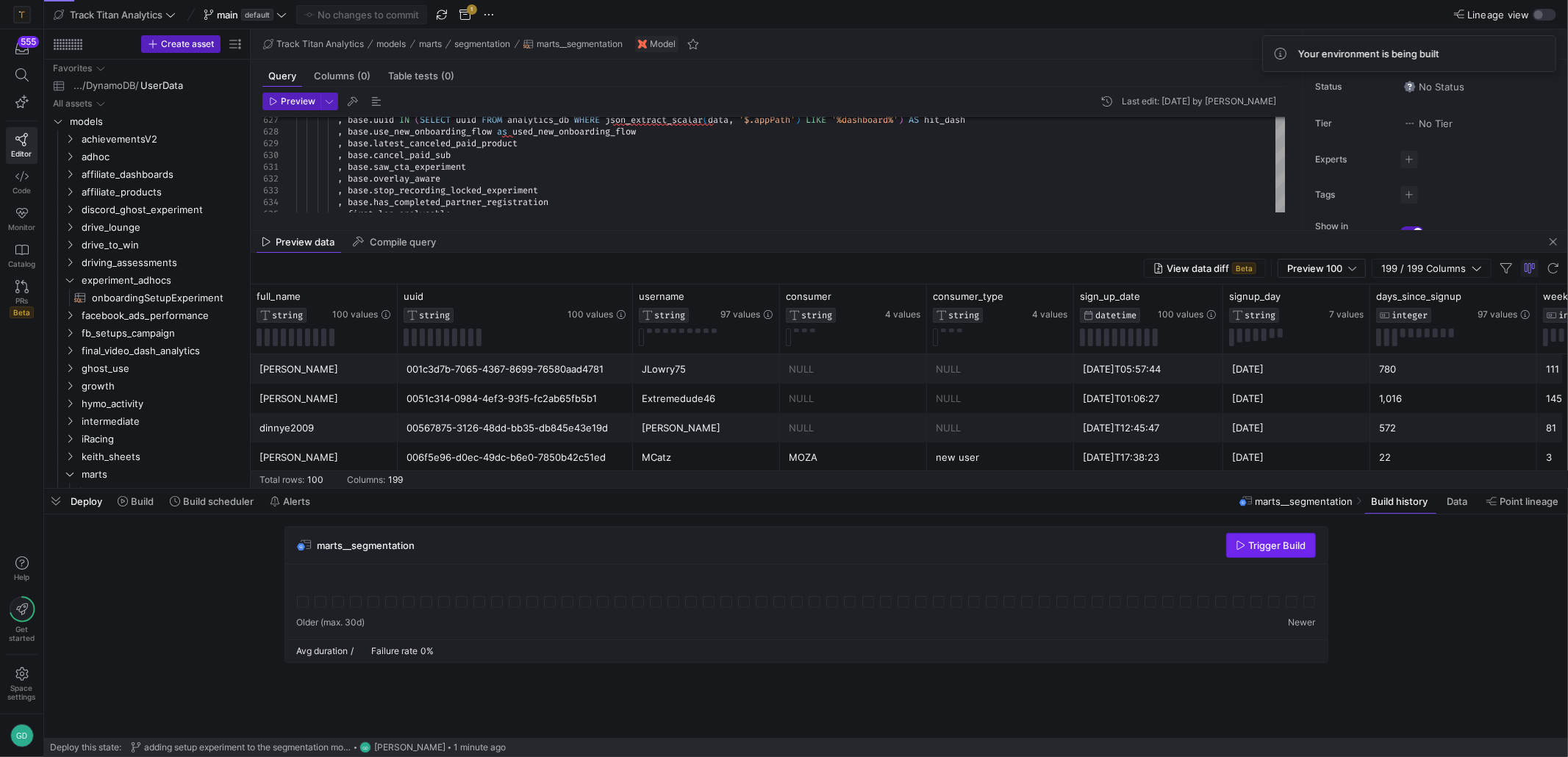
click at [1250, 554] on span "button" at bounding box center [1271, 545] width 89 height 24
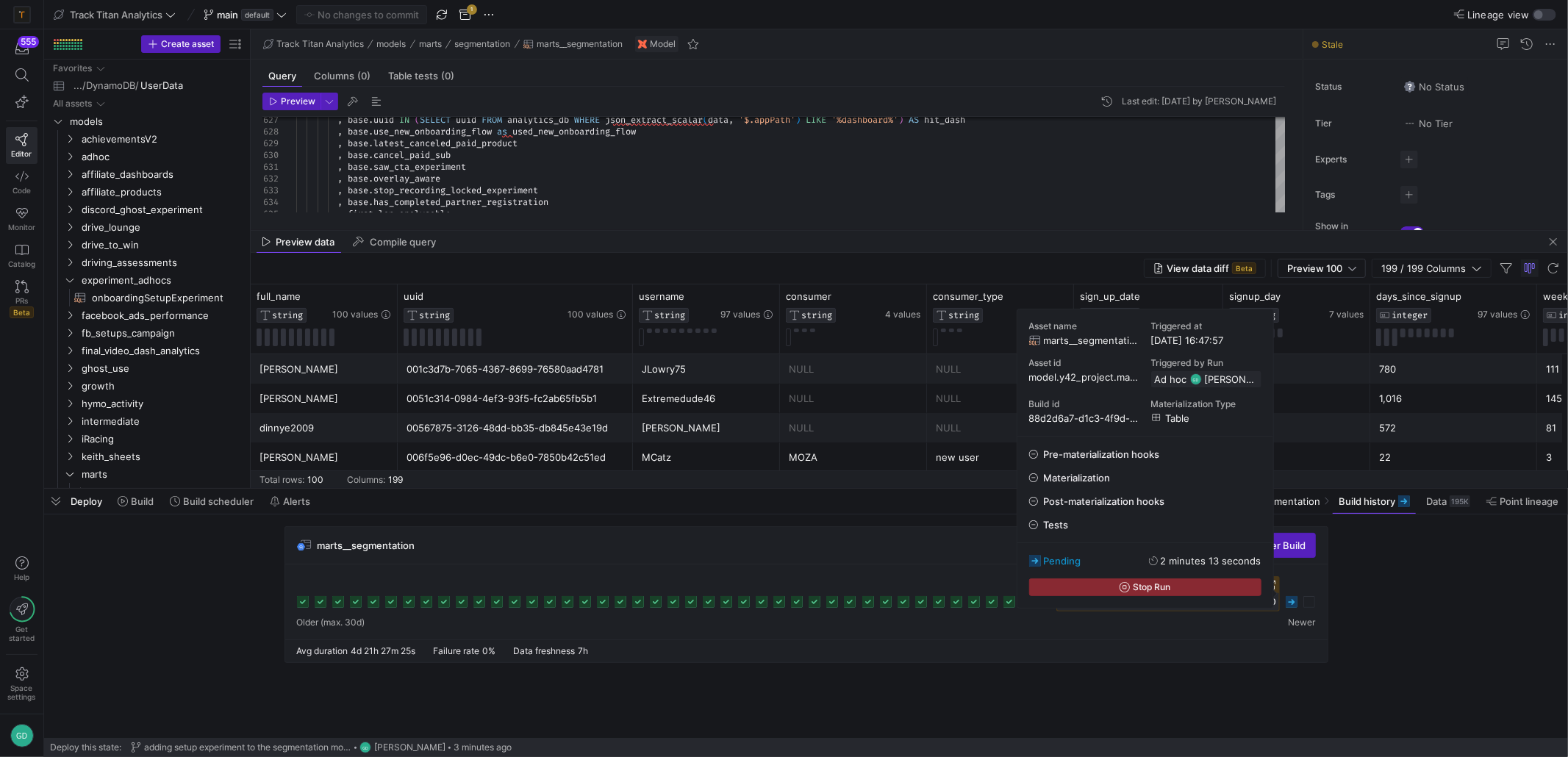
click at [1375, 651] on div "marts__segmentation Show data Trigger Build" at bounding box center [803, 599] width 1517 height 146
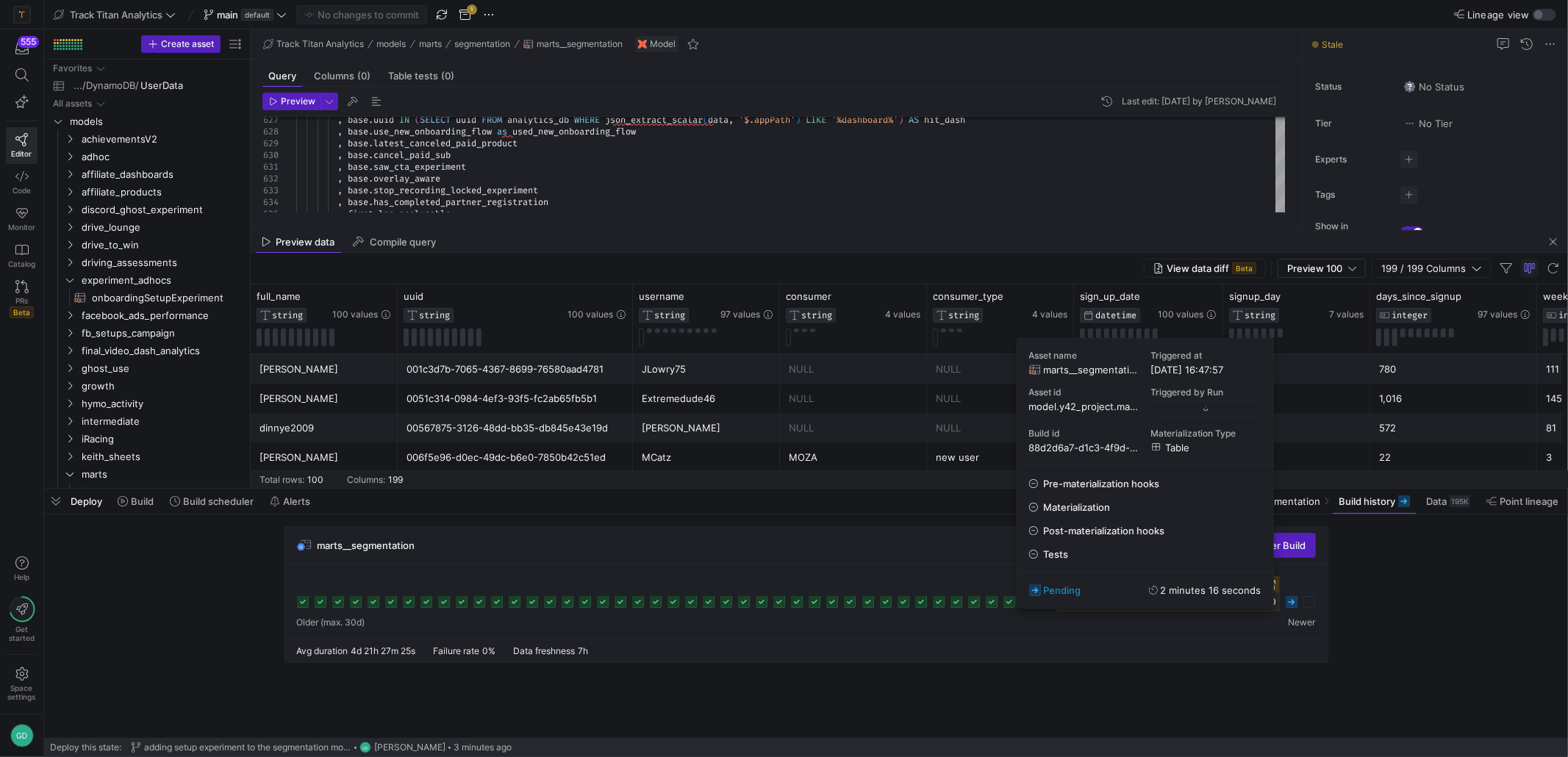
click at [1293, 604] on icon at bounding box center [1292, 602] width 11 height 11
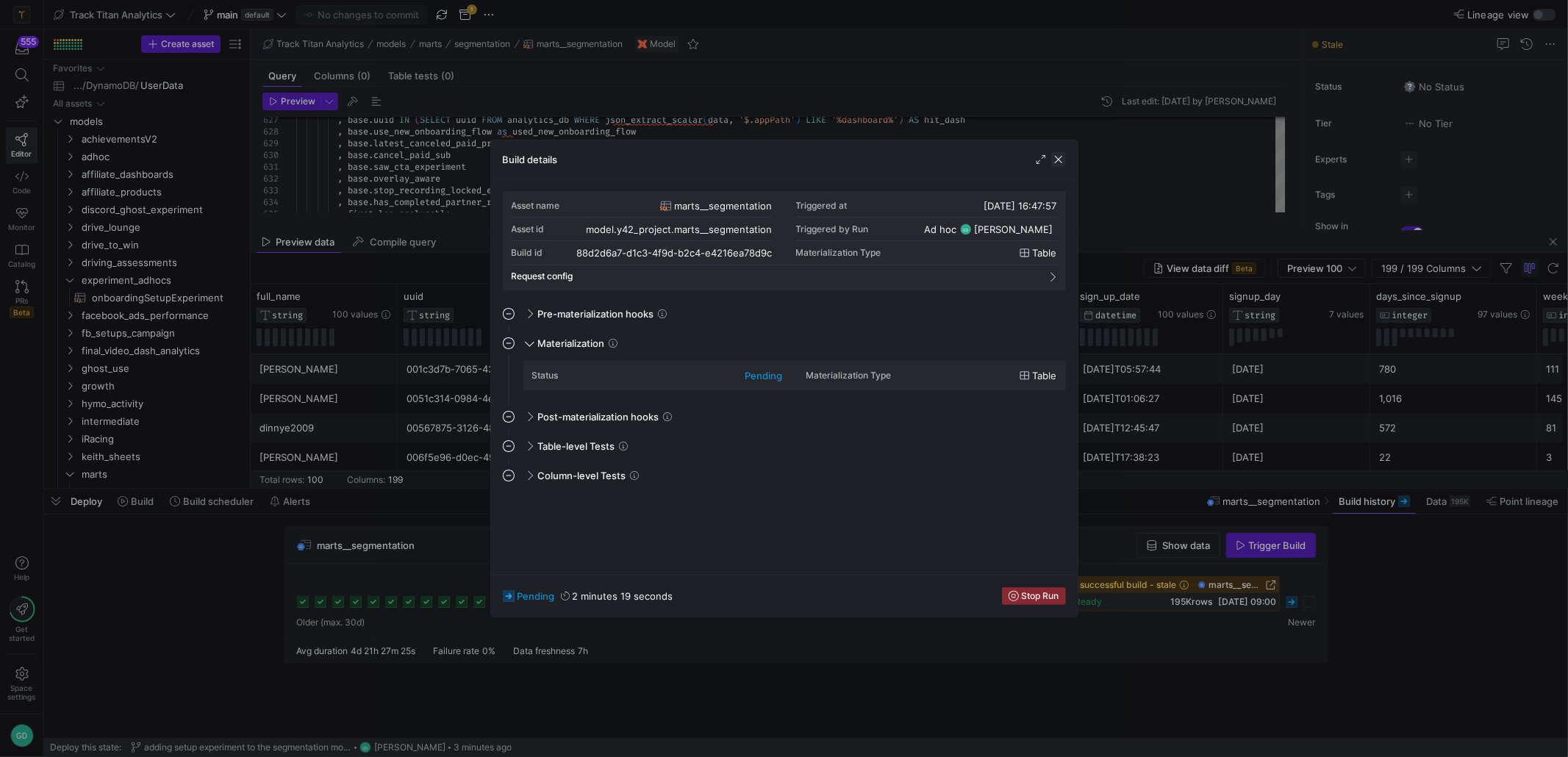
click at [1055, 159] on span "button" at bounding box center [1058, 159] width 14 height 14
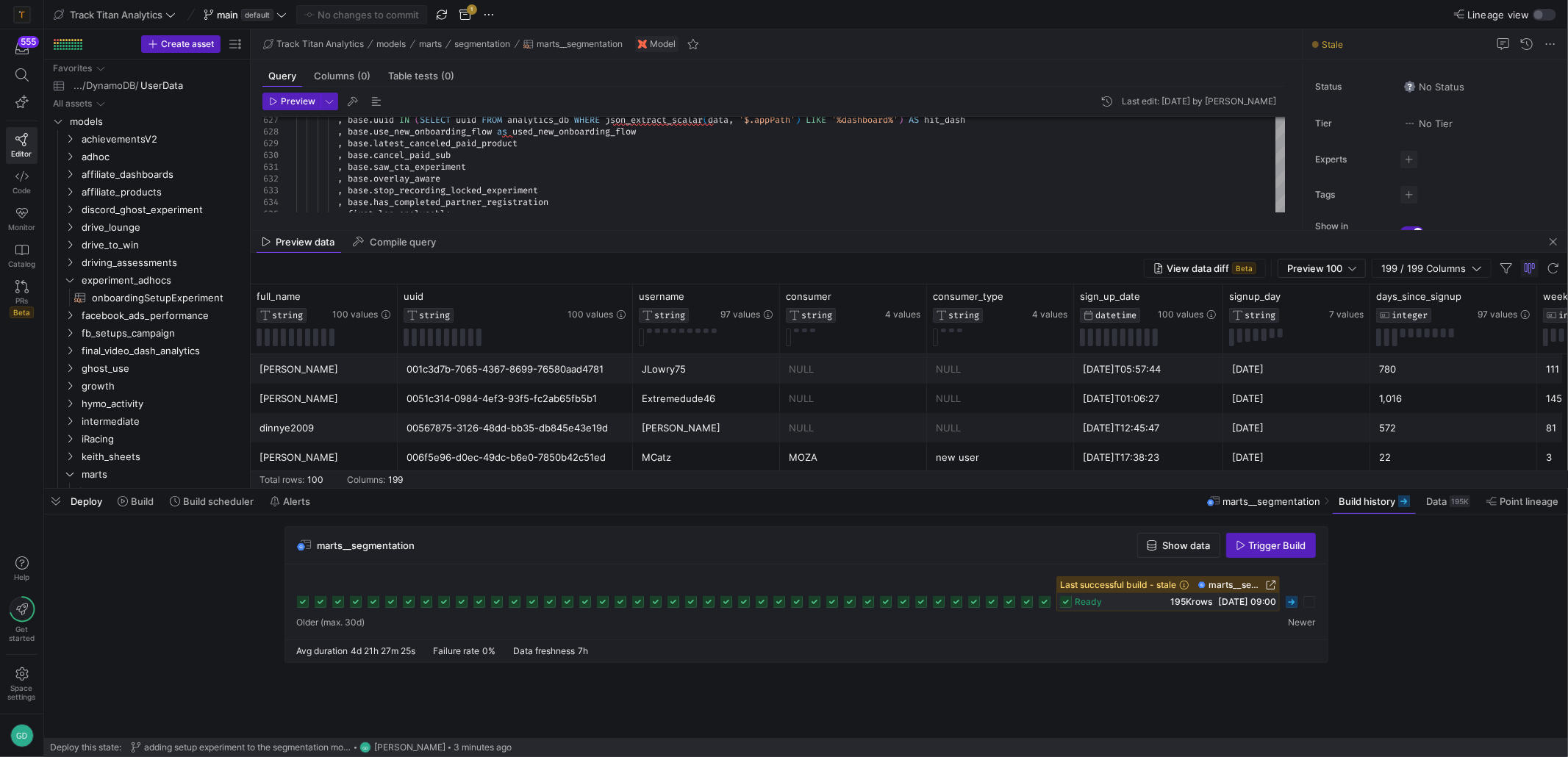
click at [1296, 606] on icon at bounding box center [1292, 602] width 11 height 11
click at [1290, 604] on icon at bounding box center [1292, 602] width 11 height 11
click at [1380, 589] on div "marts__segmentation Show data Trigger Build" at bounding box center [803, 599] width 1517 height 146
click at [1363, 683] on cdk-virtual-scroll-viewport "marts__segmentation Show data Trigger Build" at bounding box center [805, 632] width 1524 height 212
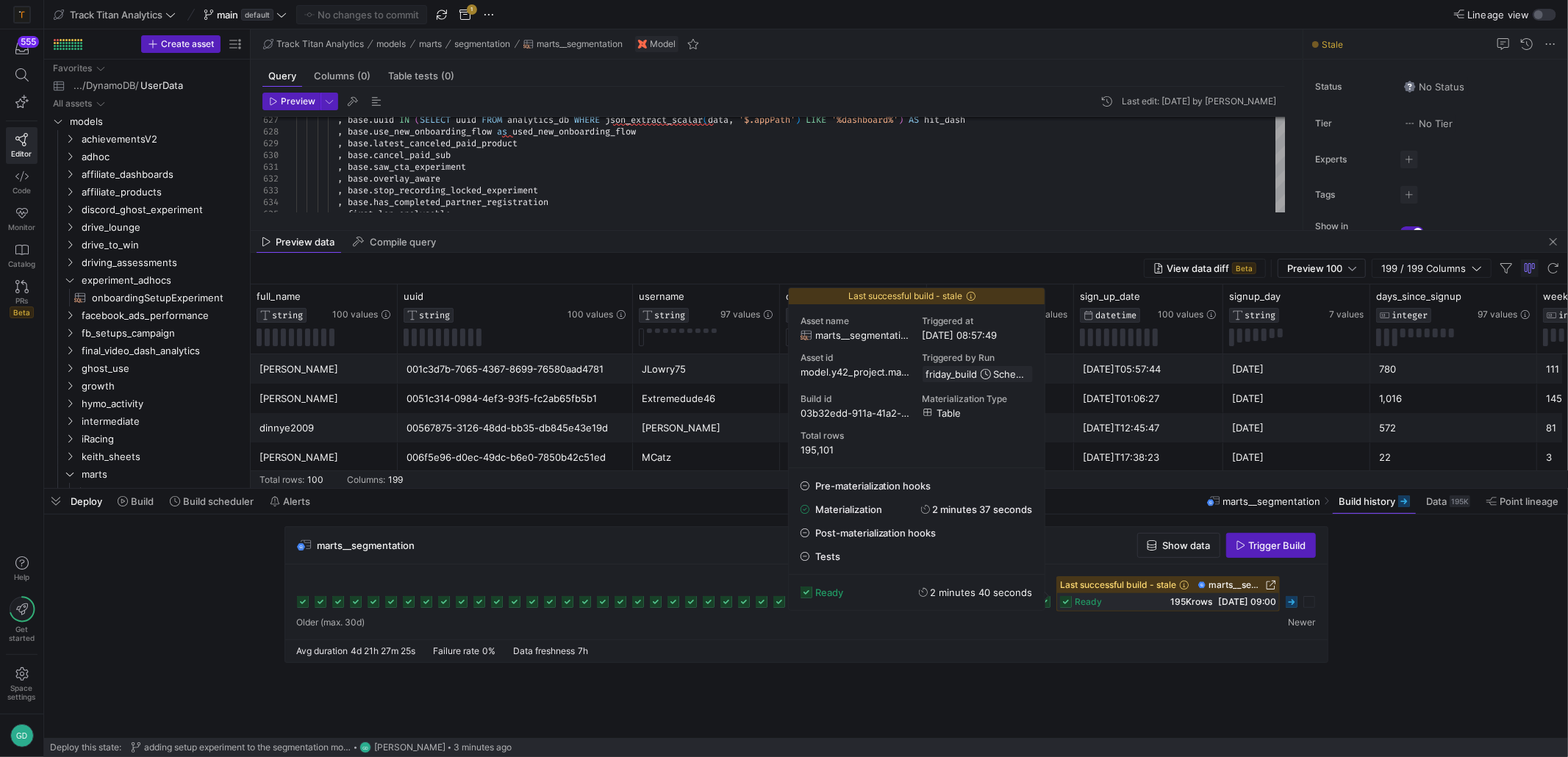
drag, startPoint x: 1313, startPoint y: 673, endPoint x: 1310, endPoint y: 618, distance: 55.1
click at [1313, 673] on cdk-virtual-scroll-viewport "marts__segmentation Show data Trigger Build" at bounding box center [805, 632] width 1524 height 212
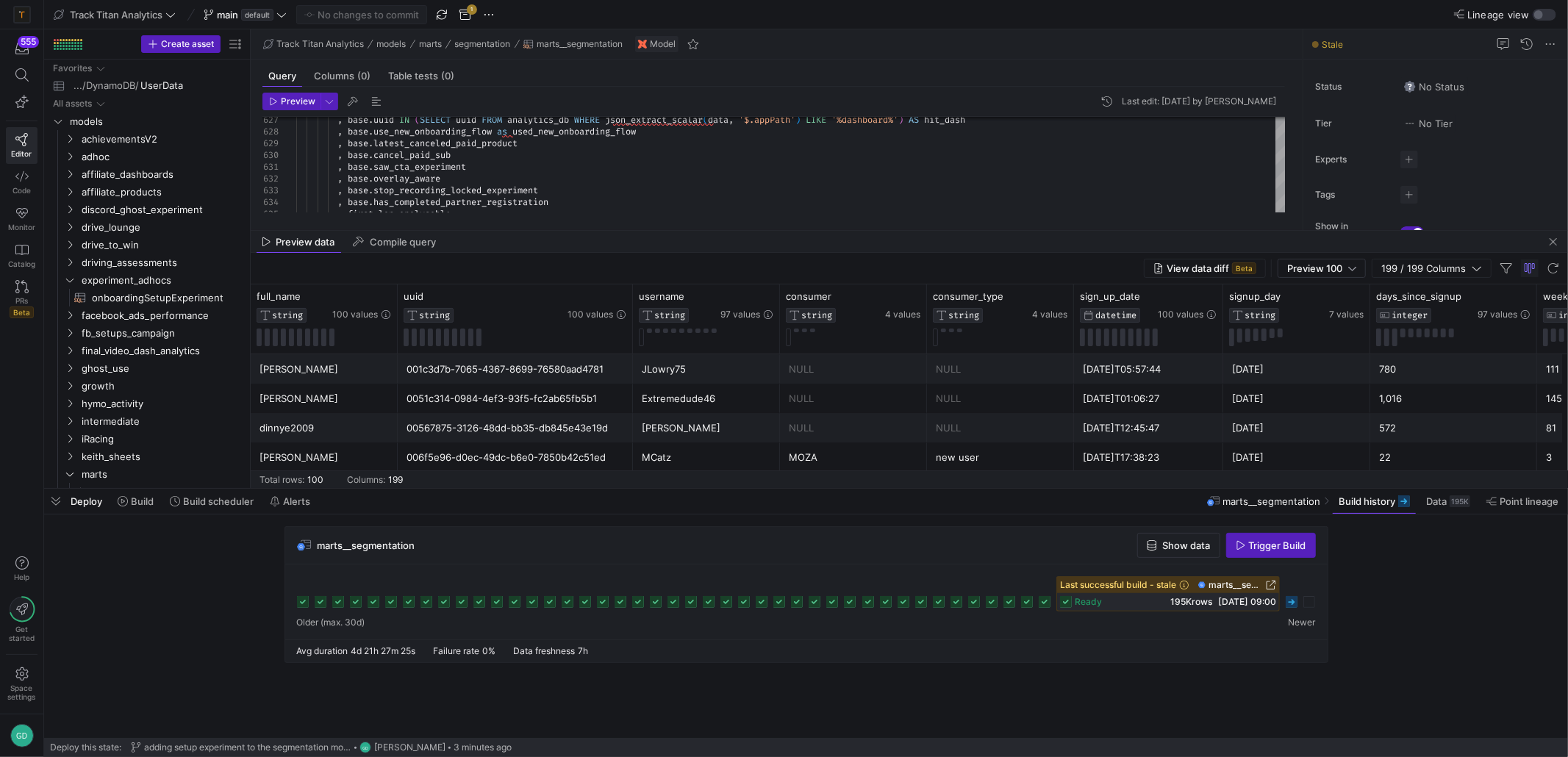
click at [1296, 604] on icon at bounding box center [1292, 602] width 11 height 11
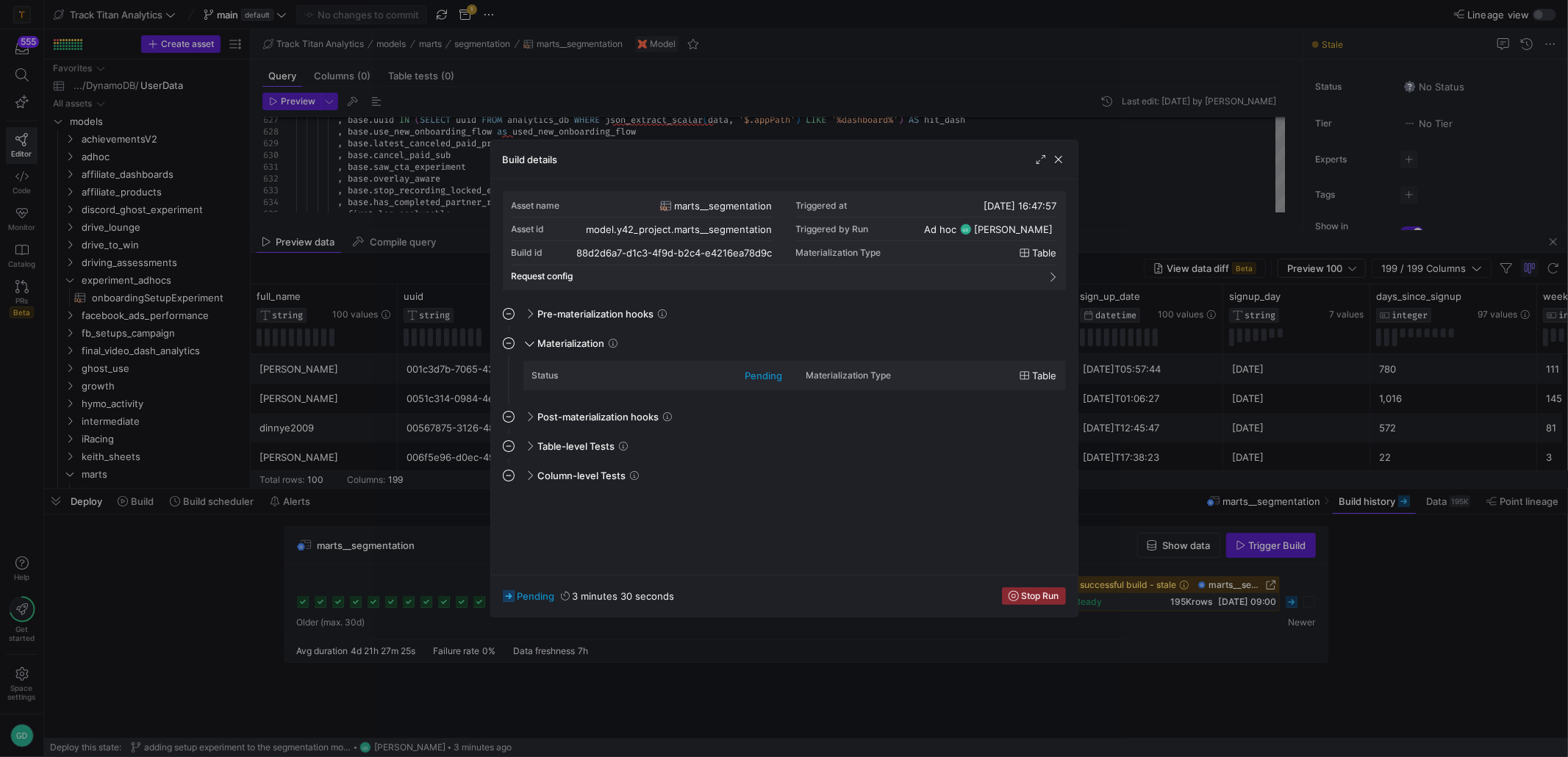
click at [1054, 168] on div "Build details" at bounding box center [784, 159] width 586 height 39
click at [1056, 159] on span "button" at bounding box center [1058, 159] width 14 height 14
